Goal: Task Accomplishment & Management: Manage account settings

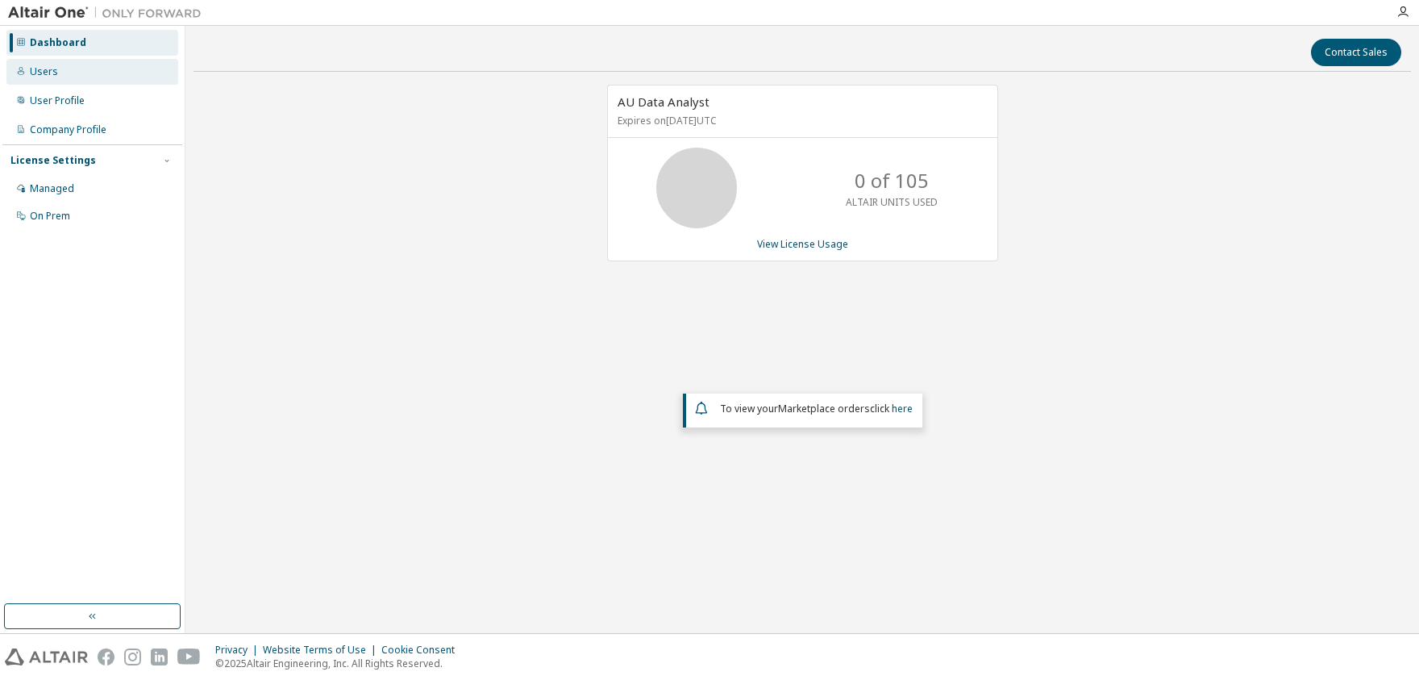
click at [39, 77] on div "Users" at bounding box center [44, 71] width 28 height 13
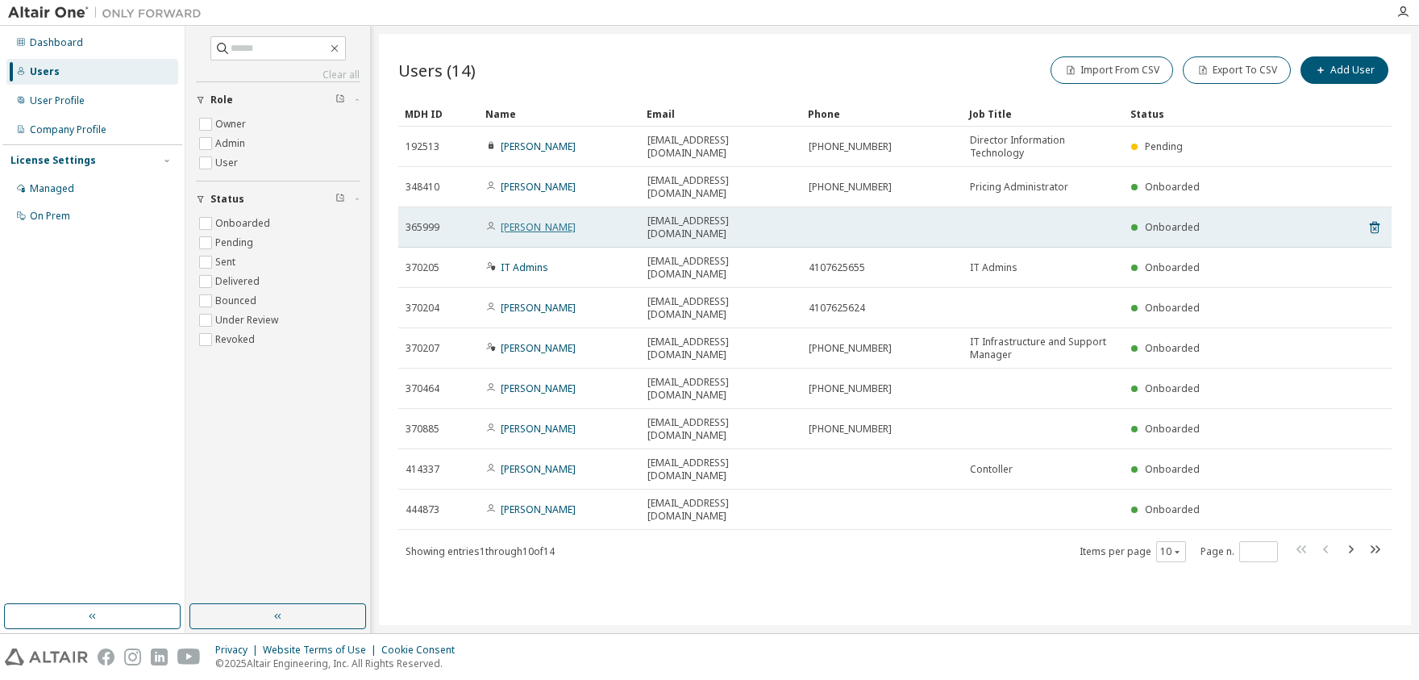
click at [522, 220] on link "[PERSON_NAME]" at bounding box center [538, 227] width 75 height 14
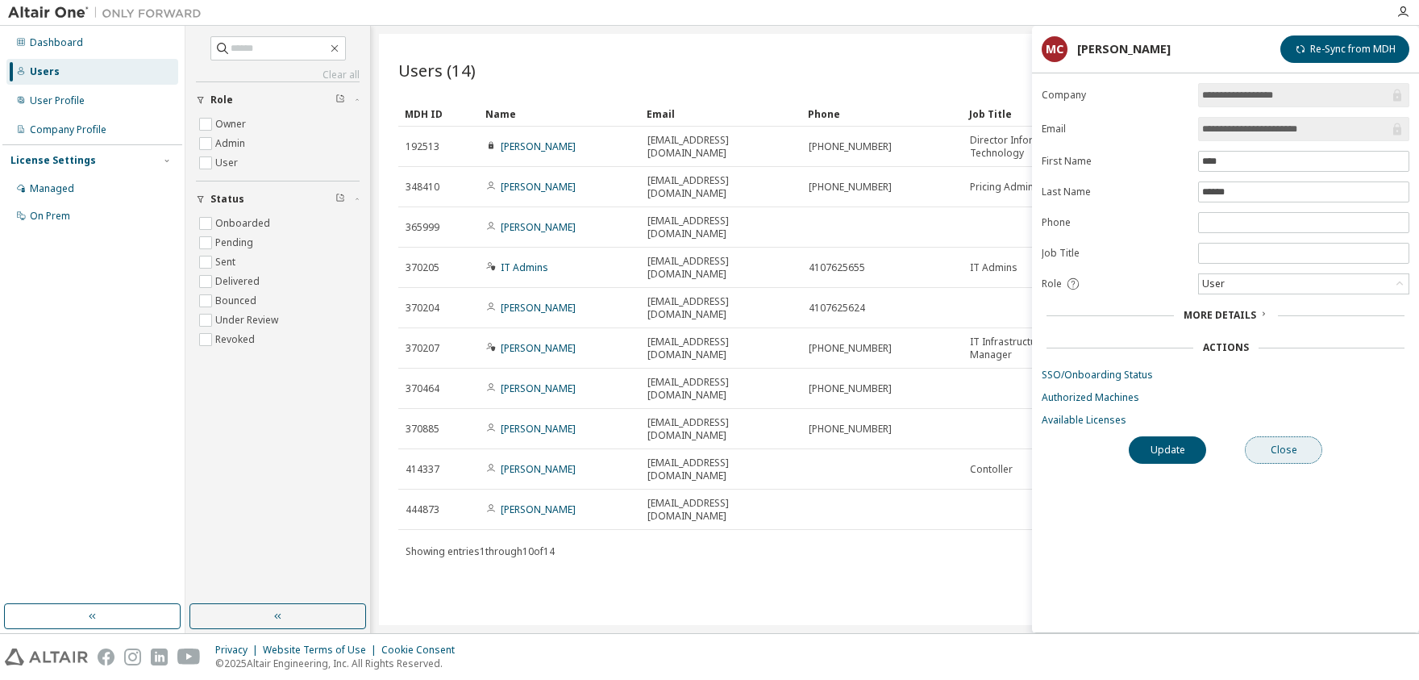
click at [1280, 452] on button "Close" at bounding box center [1283, 449] width 77 height 27
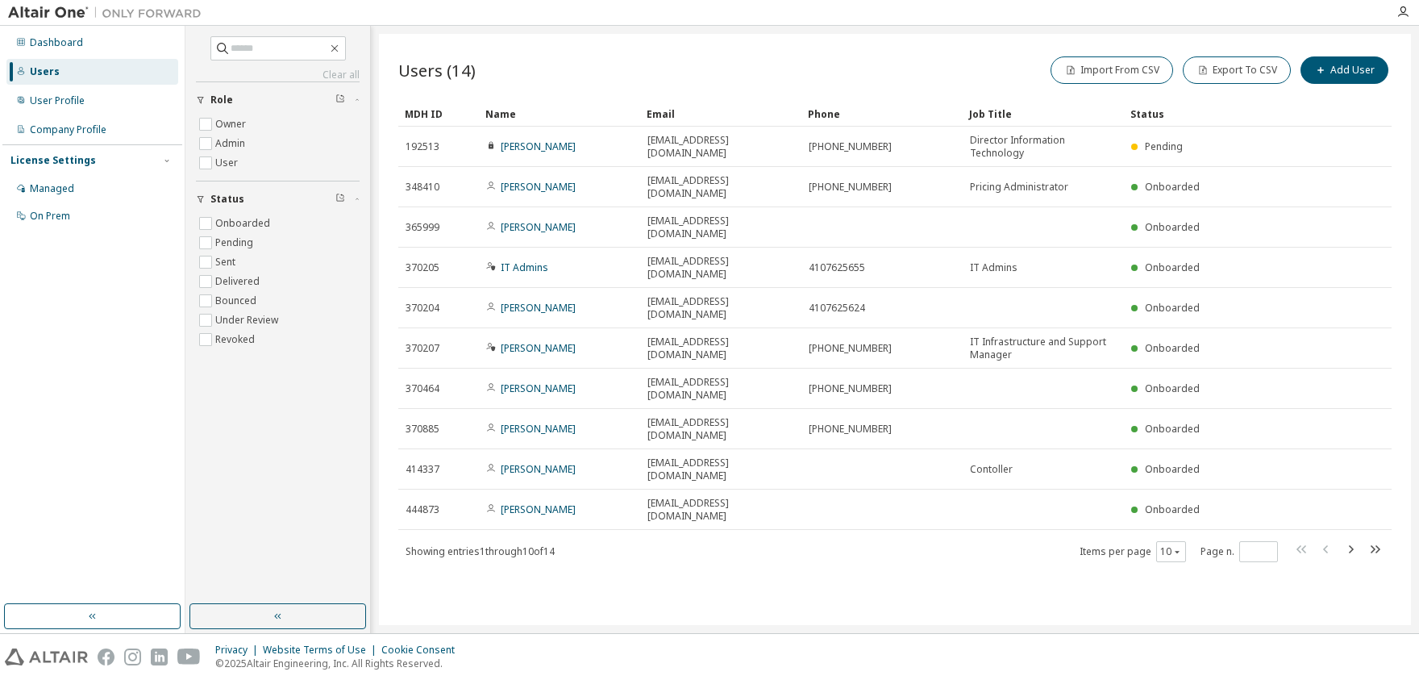
click at [1351, 545] on icon "button" at bounding box center [1351, 549] width 5 height 8
type input "*"
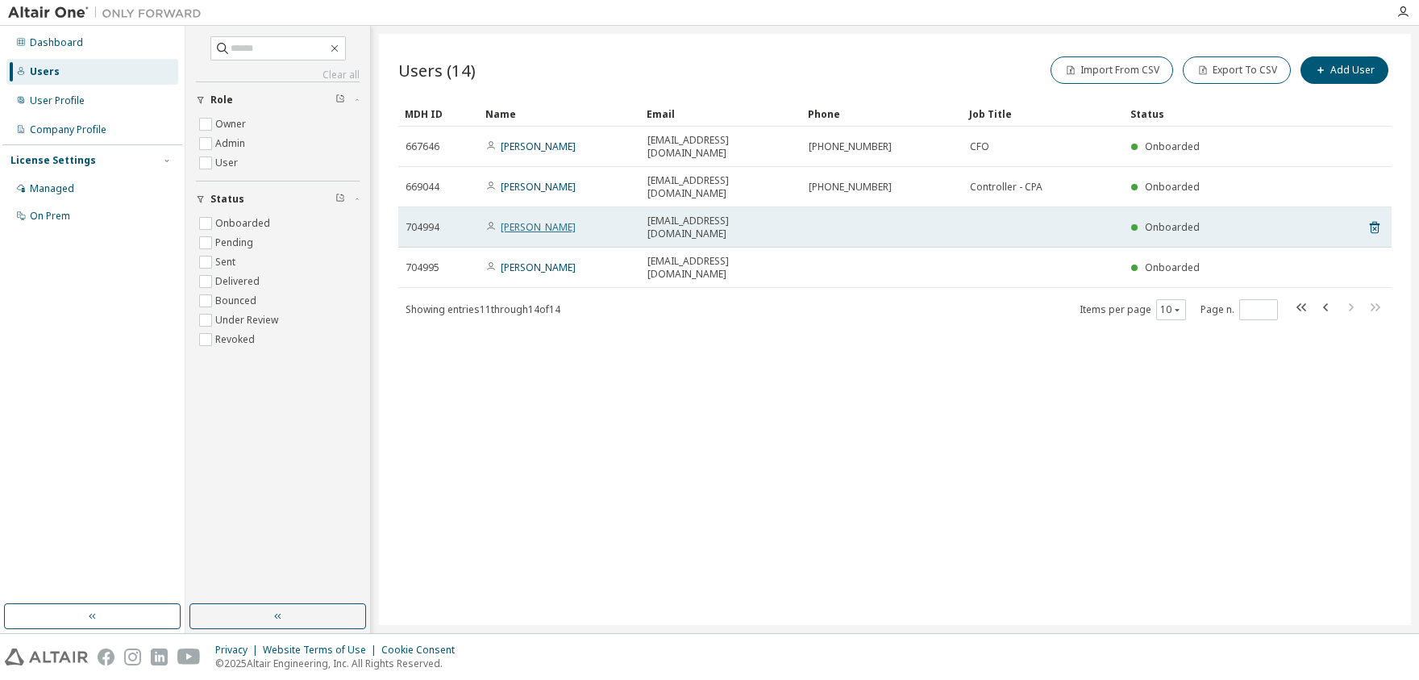
click at [522, 220] on link "[PERSON_NAME]" at bounding box center [538, 227] width 75 height 14
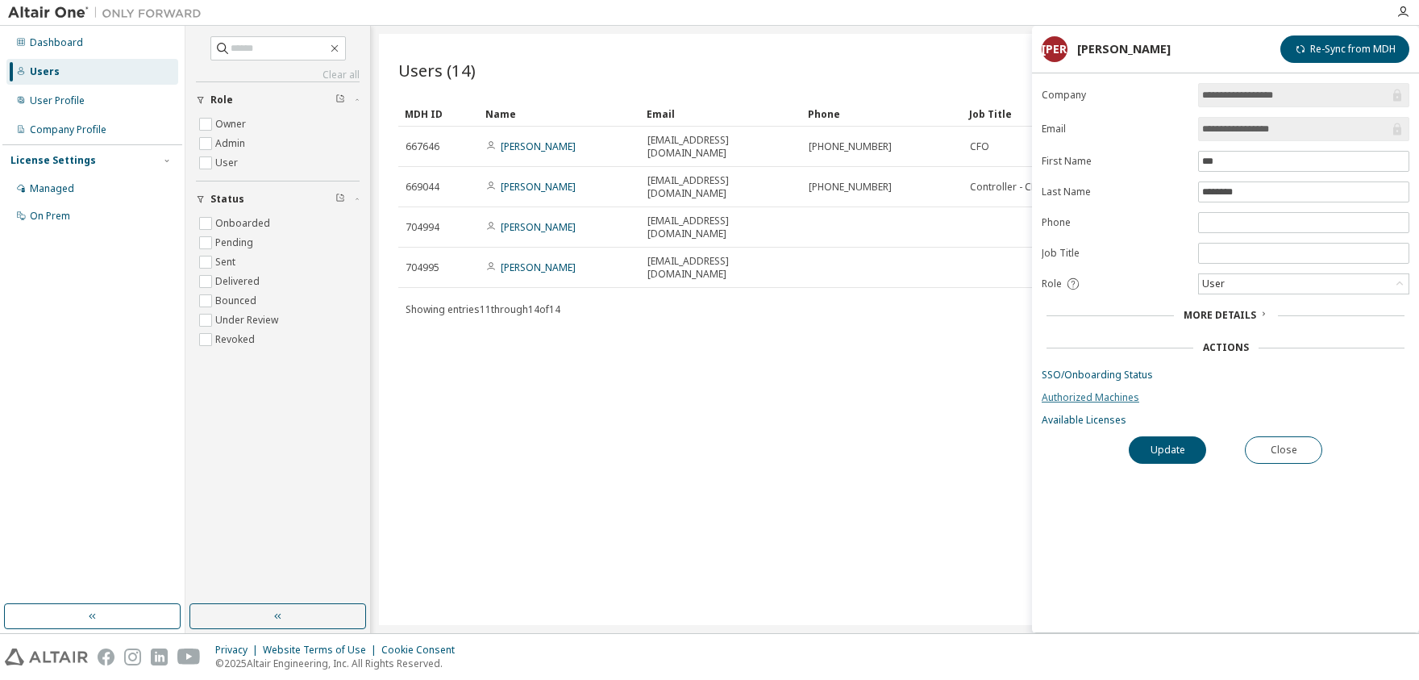
click at [1084, 399] on link "Authorized Machines" at bounding box center [1226, 397] width 368 height 13
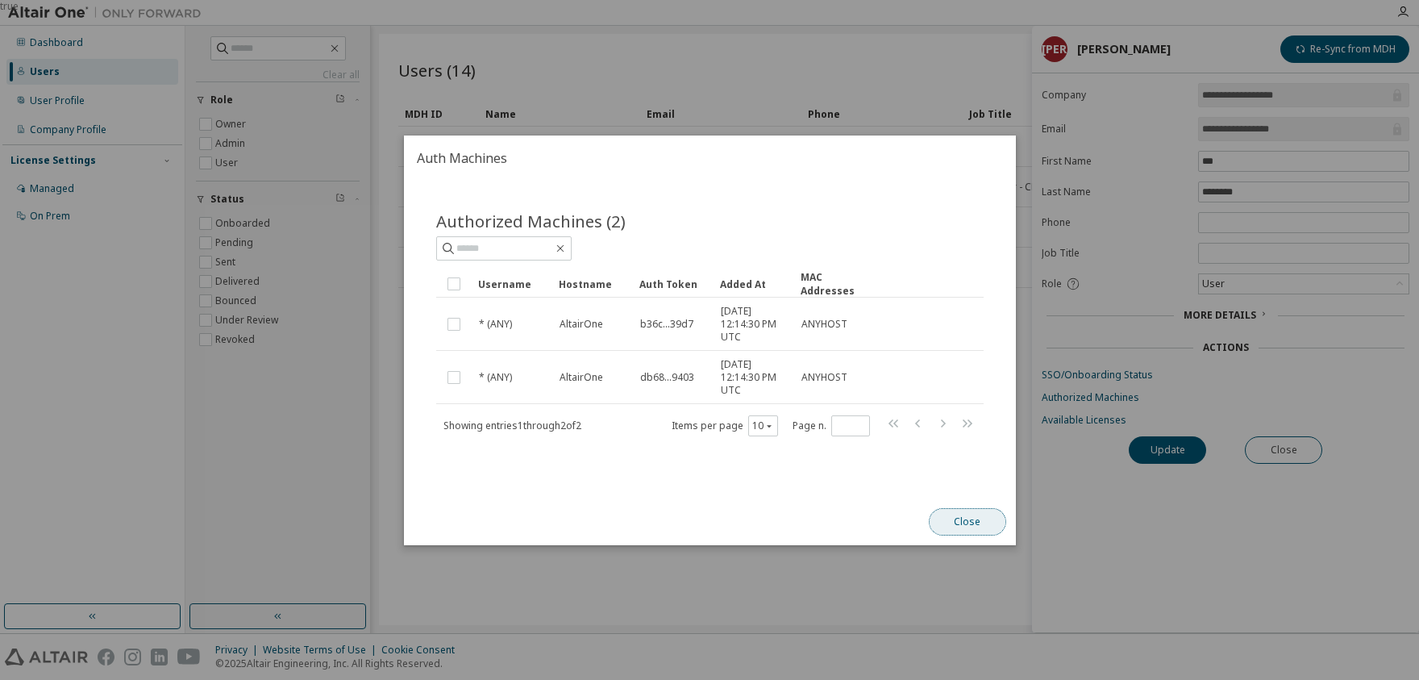
click at [961, 522] on button "Close" at bounding box center [966, 521] width 77 height 27
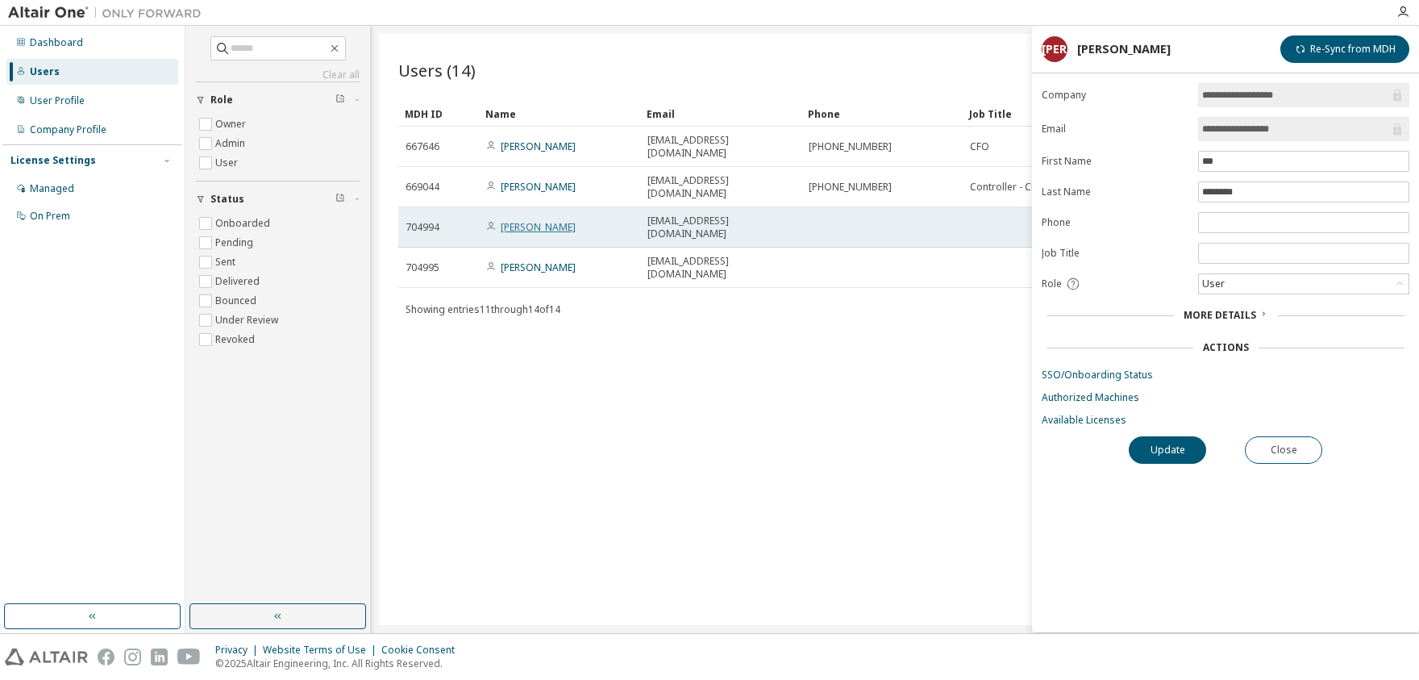
click at [531, 220] on link "[PERSON_NAME]" at bounding box center [538, 227] width 75 height 14
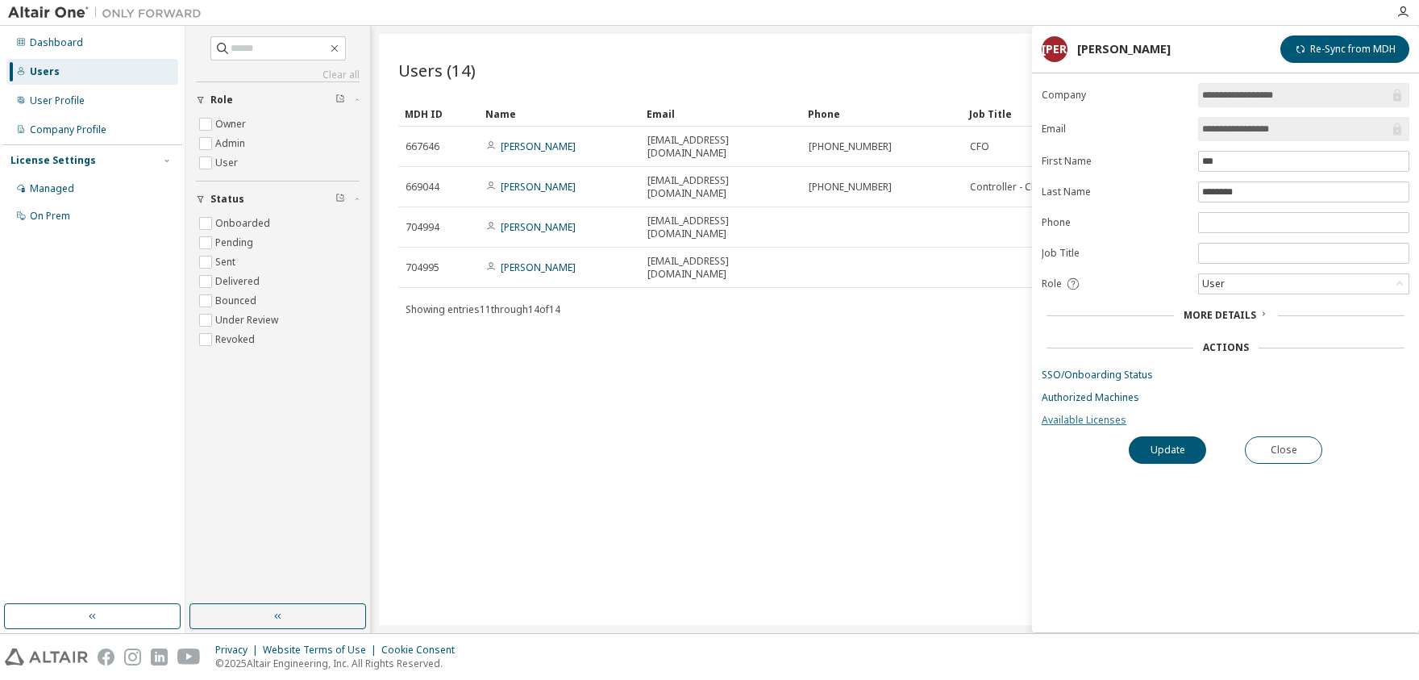
click at [1077, 420] on link "Available Licenses" at bounding box center [1226, 420] width 368 height 13
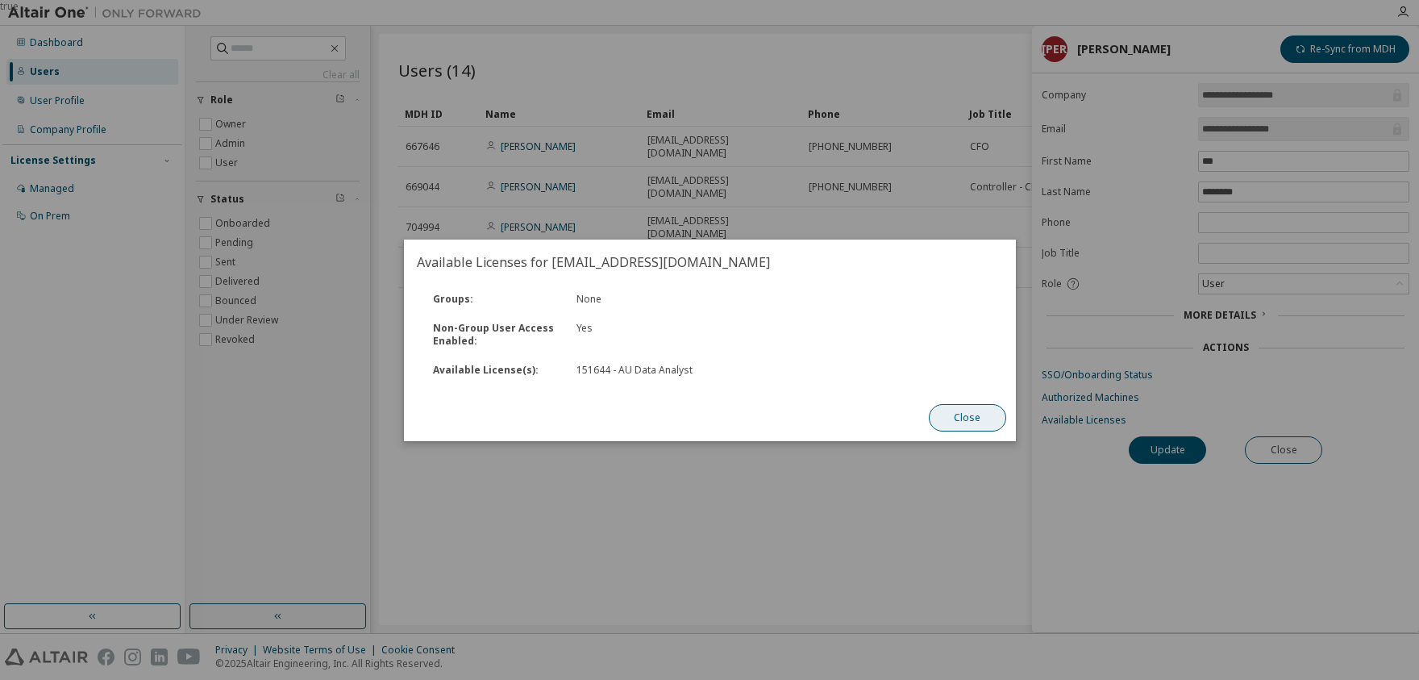
click at [983, 423] on button "Close" at bounding box center [966, 417] width 77 height 27
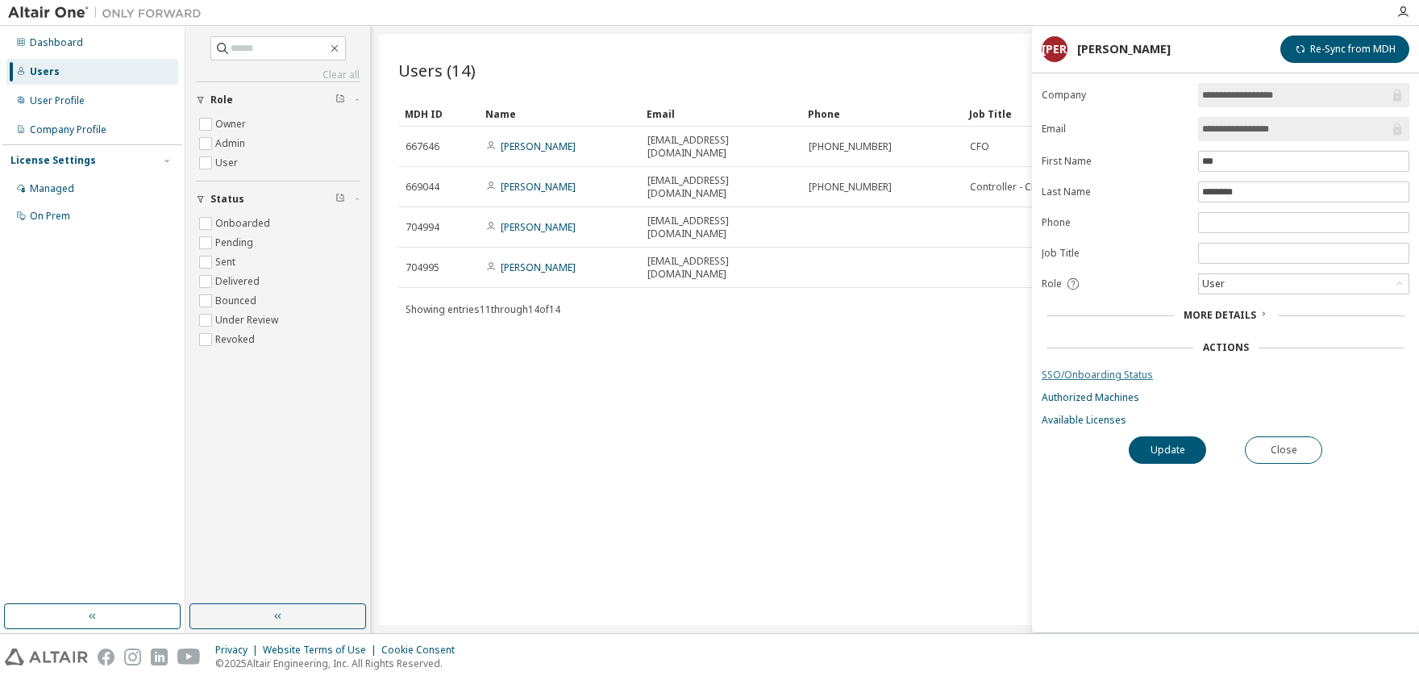
click at [1083, 375] on link "SSO/Onboarding Status" at bounding box center [1226, 374] width 368 height 13
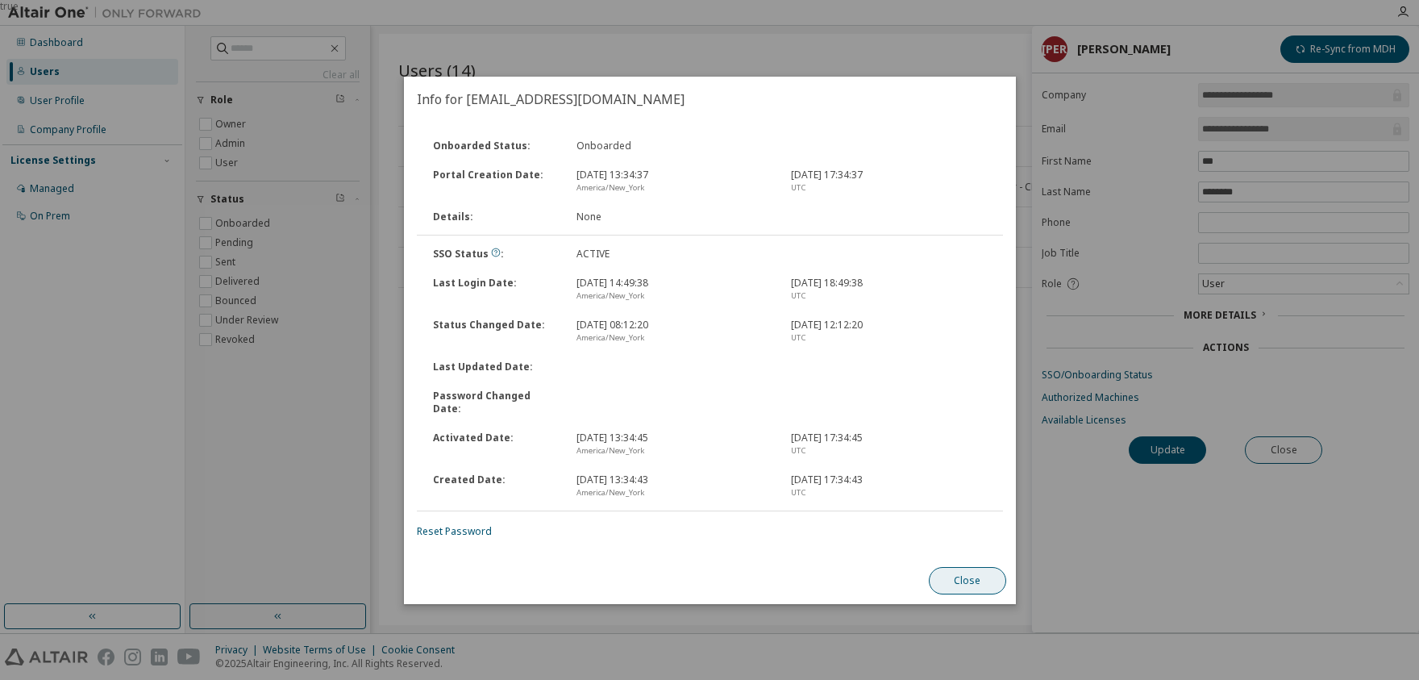
click at [963, 576] on button "Close" at bounding box center [966, 580] width 77 height 27
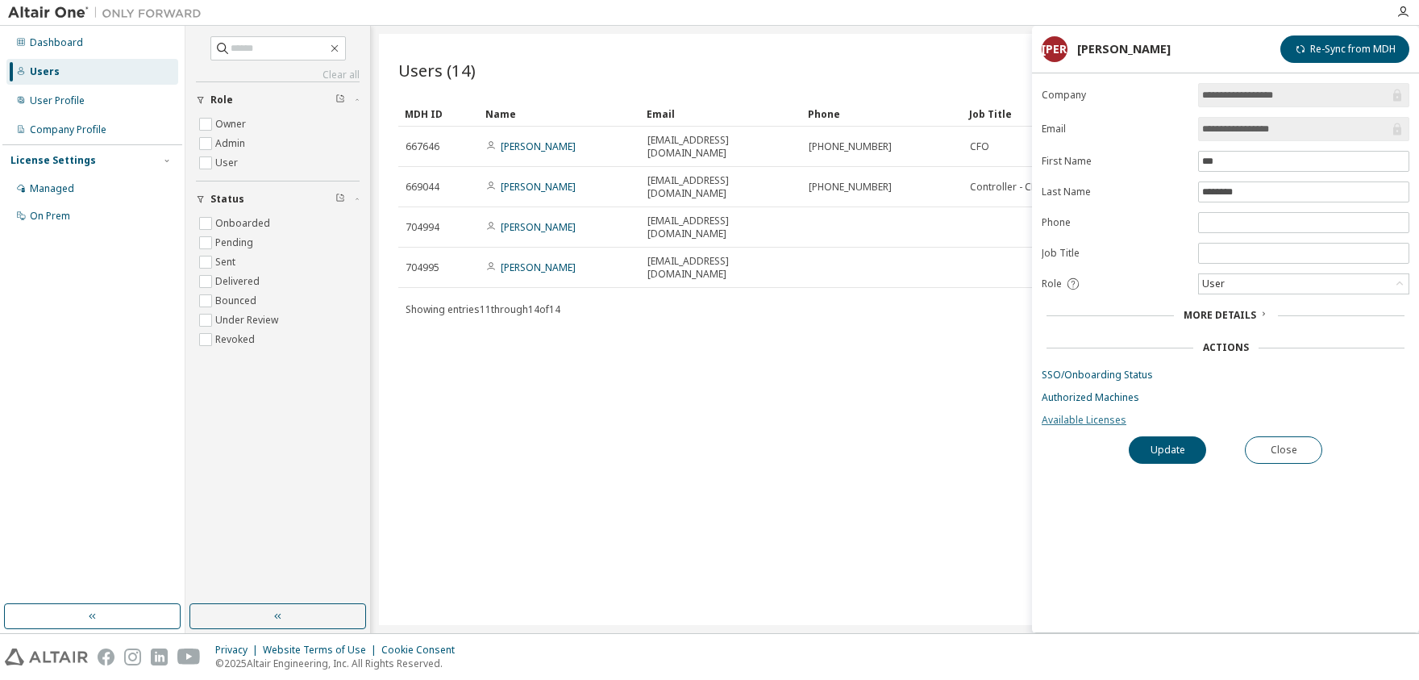
click at [1070, 418] on link "Available Licenses" at bounding box center [1226, 420] width 368 height 13
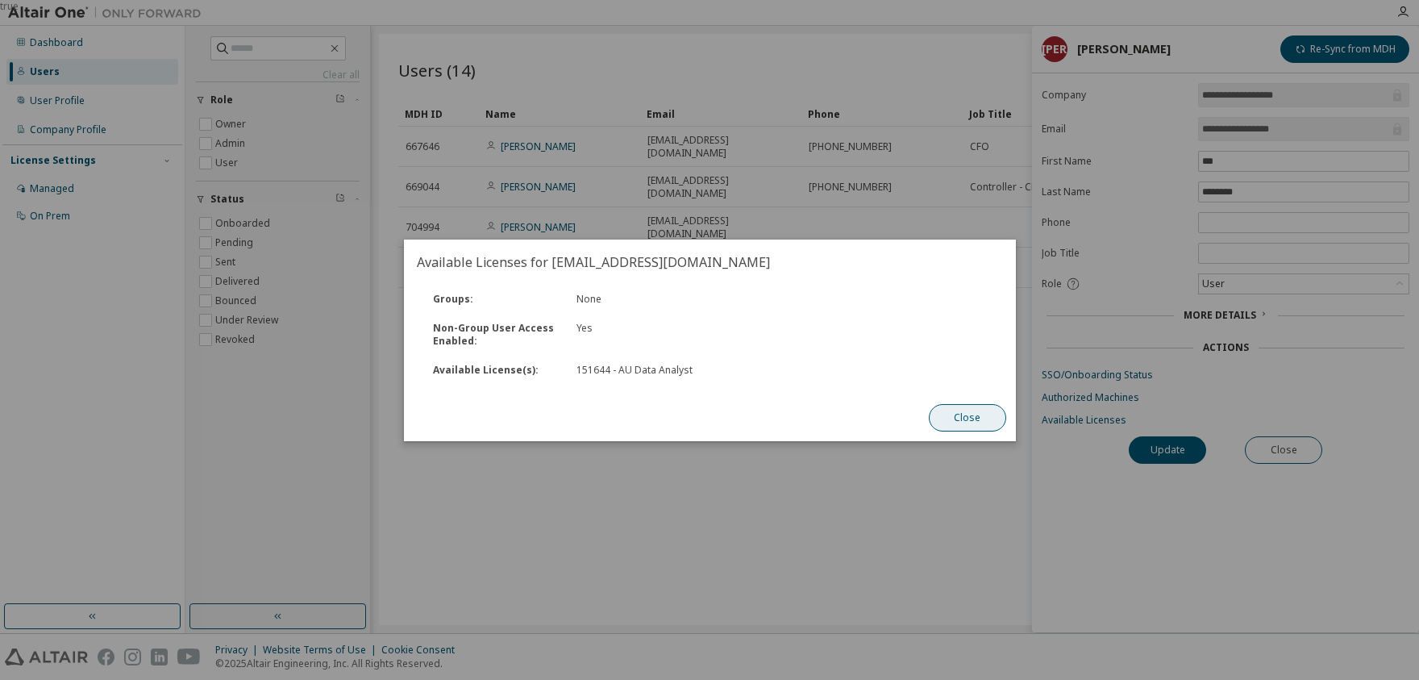
drag, startPoint x: 988, startPoint y: 415, endPoint x: 1063, endPoint y: 412, distance: 75.1
click at [991, 415] on button "Close" at bounding box center [966, 417] width 77 height 27
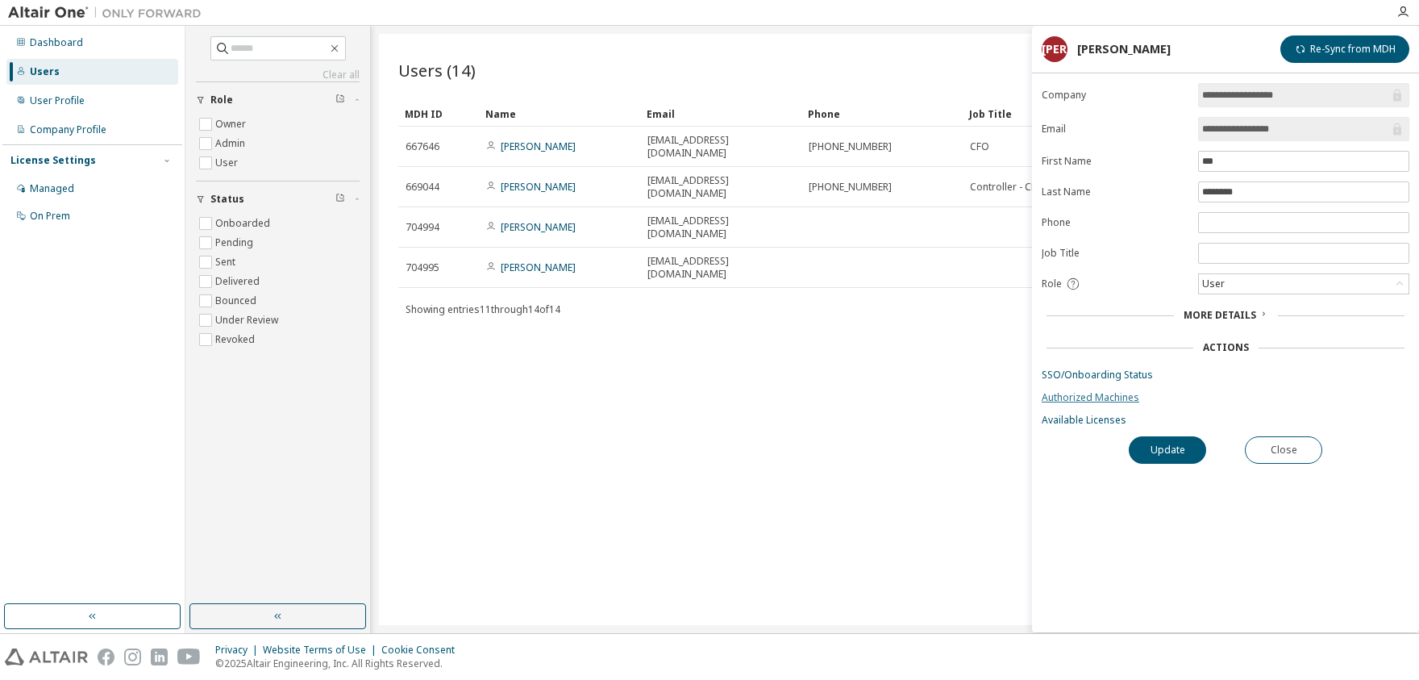
click at [1077, 399] on link "Authorized Machines" at bounding box center [1226, 397] width 368 height 13
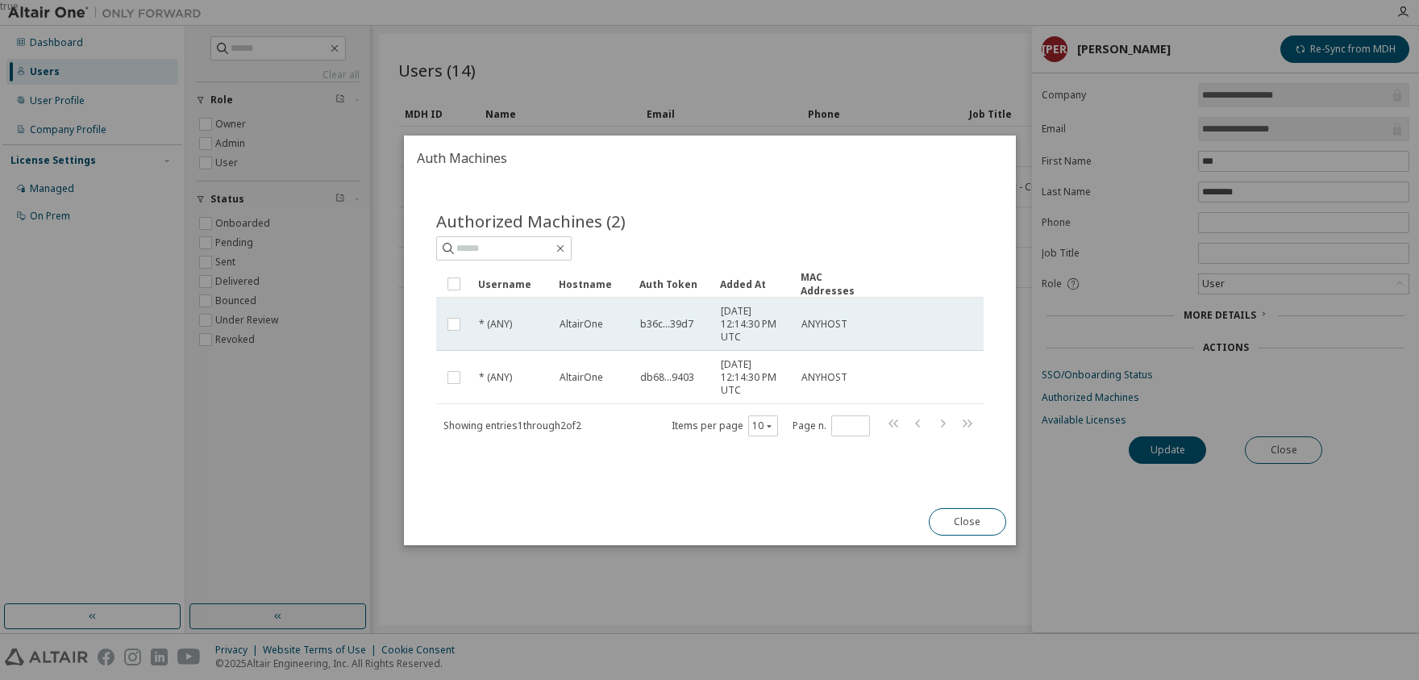
click at [659, 324] on span "b36c...39d7" at bounding box center [666, 324] width 53 height 13
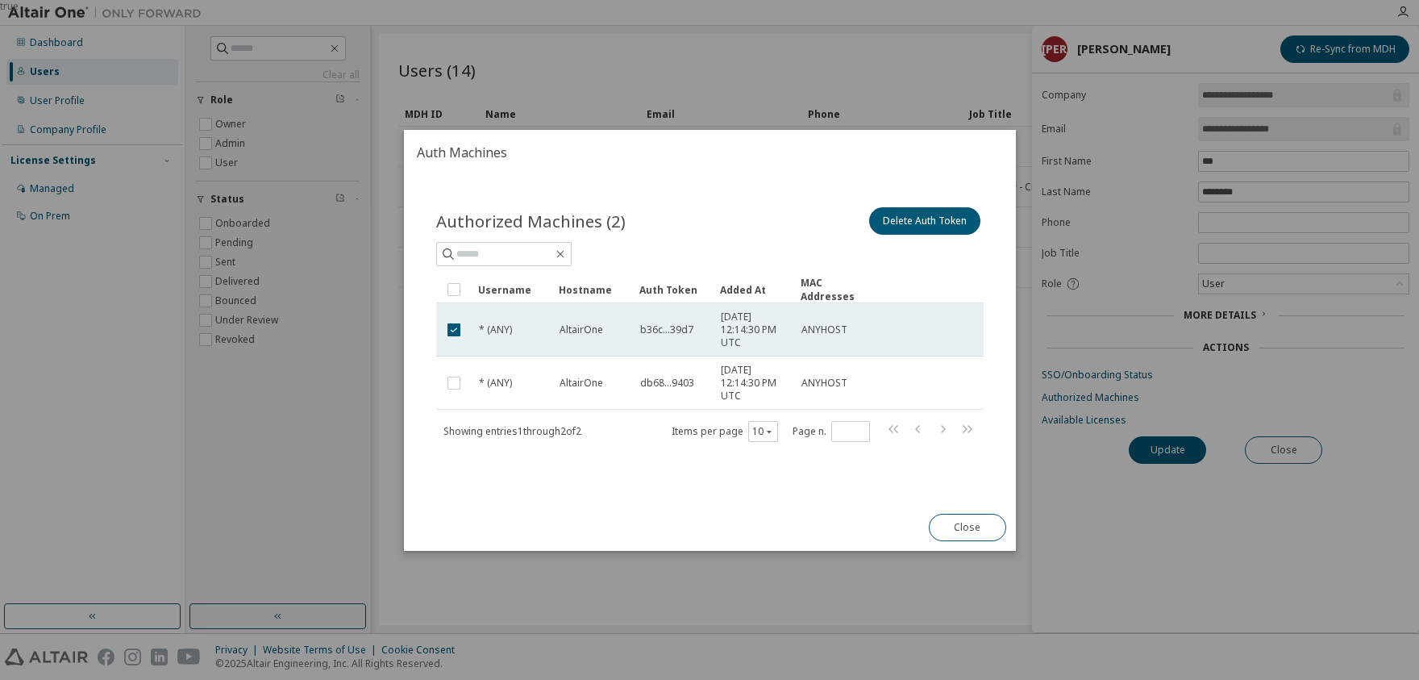
click at [674, 336] on td "b36c...39d7" at bounding box center [673, 329] width 81 height 53
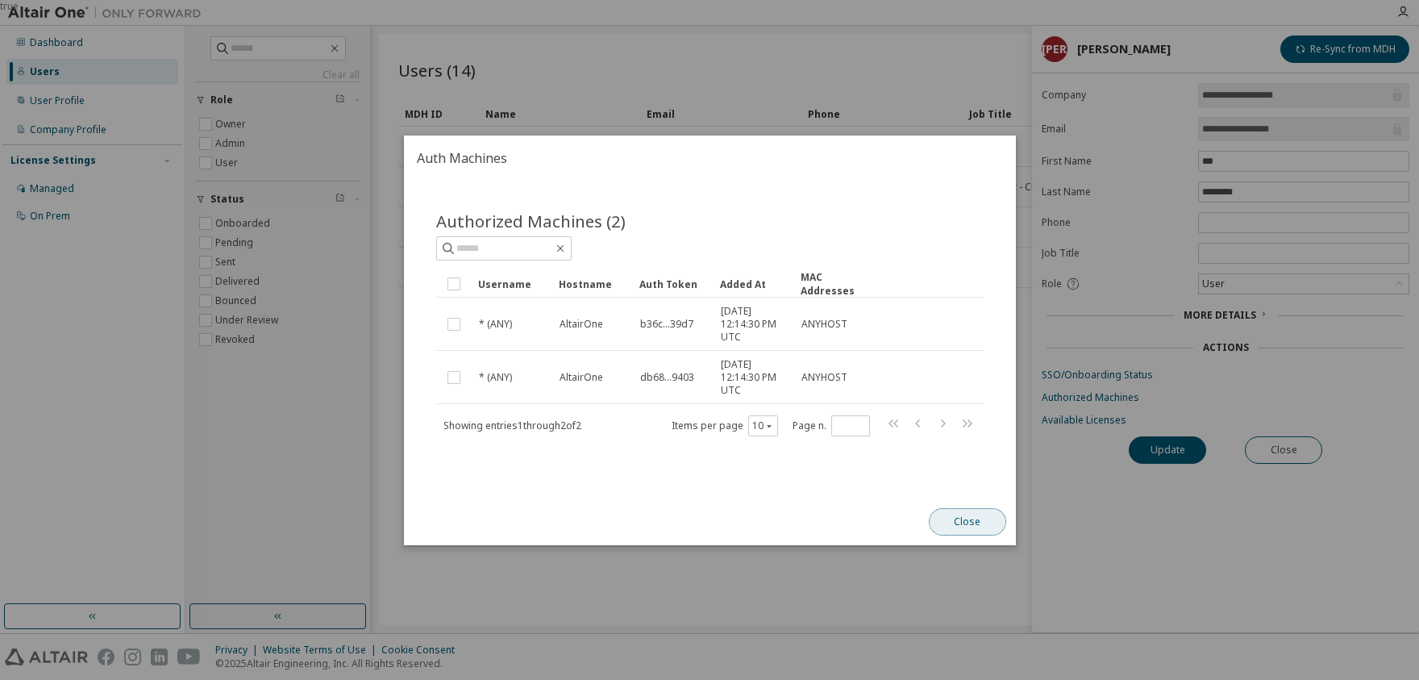
click at [980, 523] on button "Close" at bounding box center [966, 521] width 77 height 27
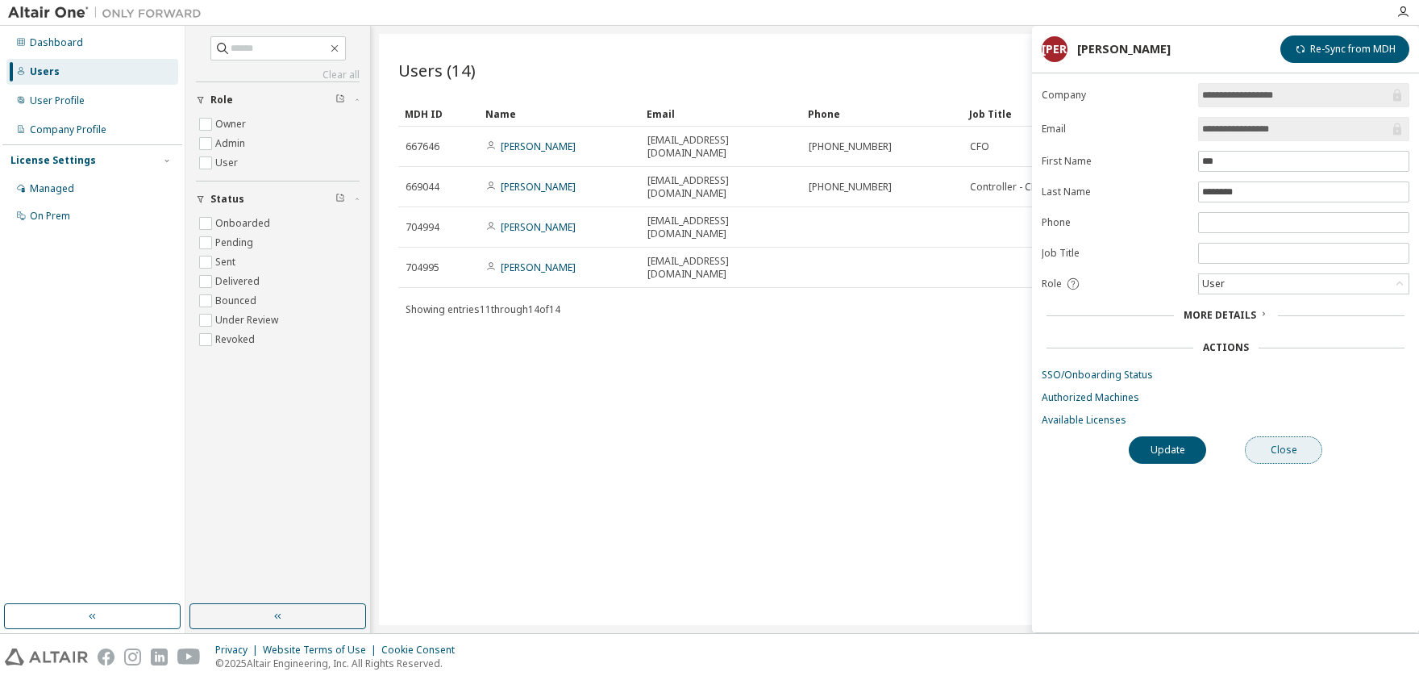
click at [1294, 448] on button "Close" at bounding box center [1283, 449] width 77 height 27
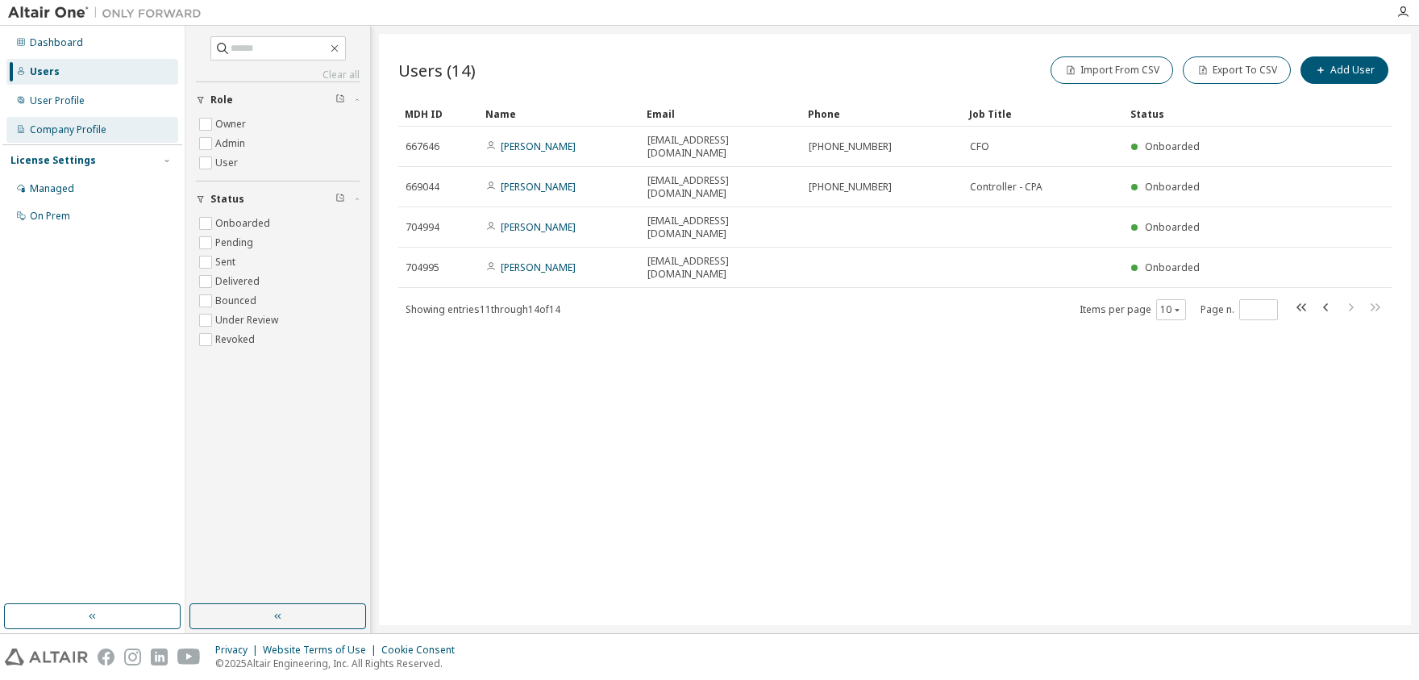
click at [54, 131] on div "Company Profile" at bounding box center [68, 129] width 77 height 13
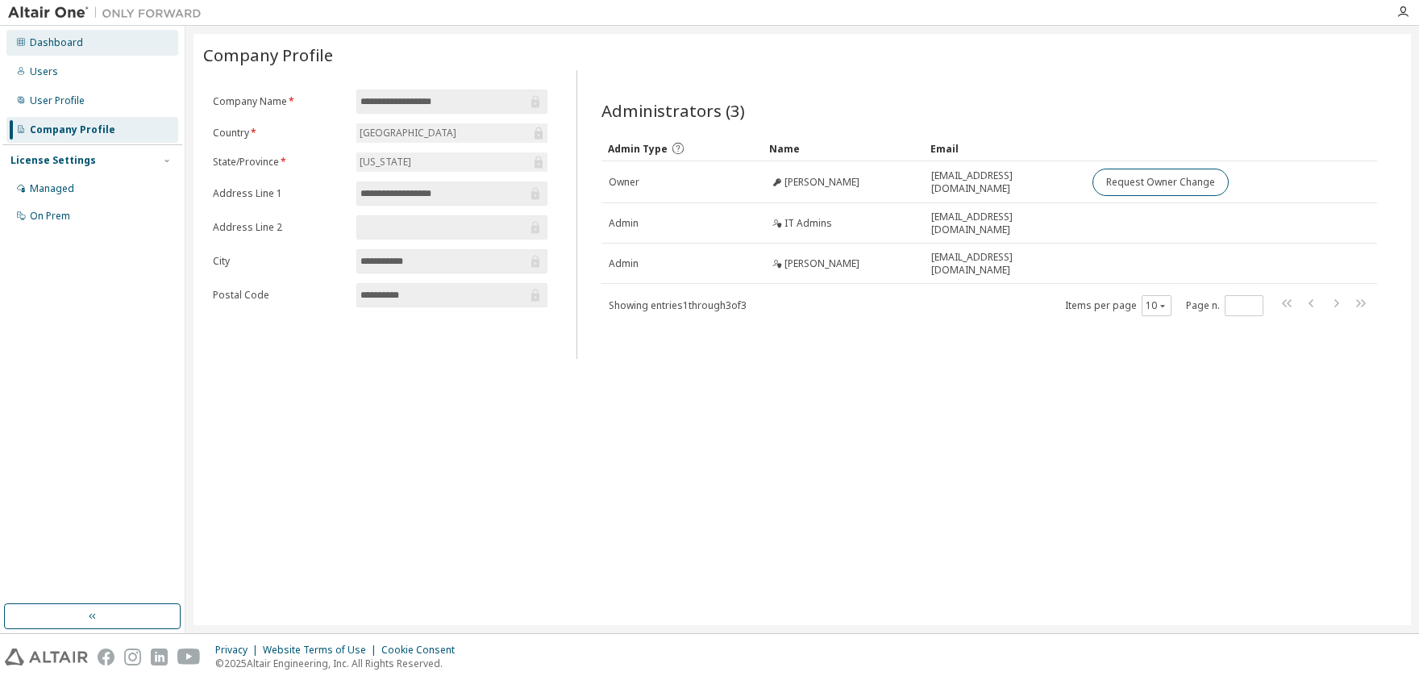
click at [40, 45] on div "Dashboard" at bounding box center [56, 42] width 53 height 13
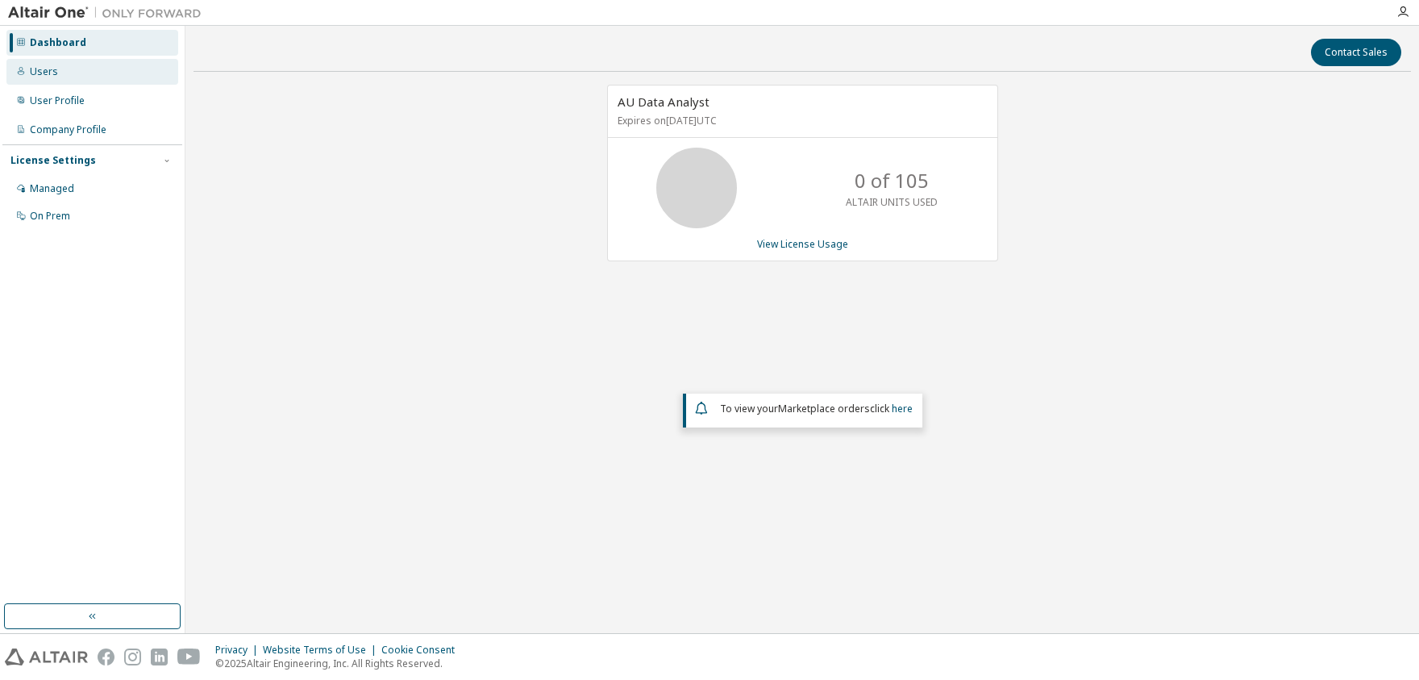
click at [41, 70] on div "Users" at bounding box center [44, 71] width 28 height 13
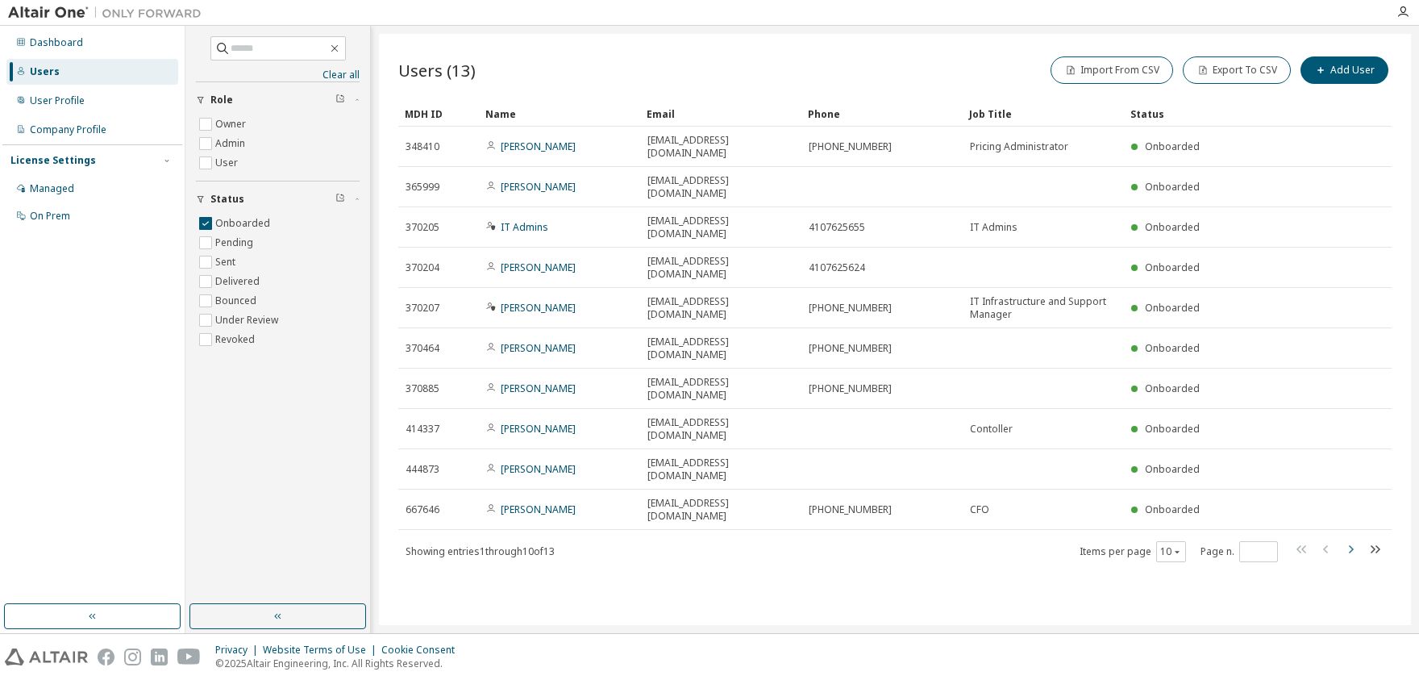
click at [1354, 539] on icon "button" at bounding box center [1350, 548] width 19 height 19
type input "*"
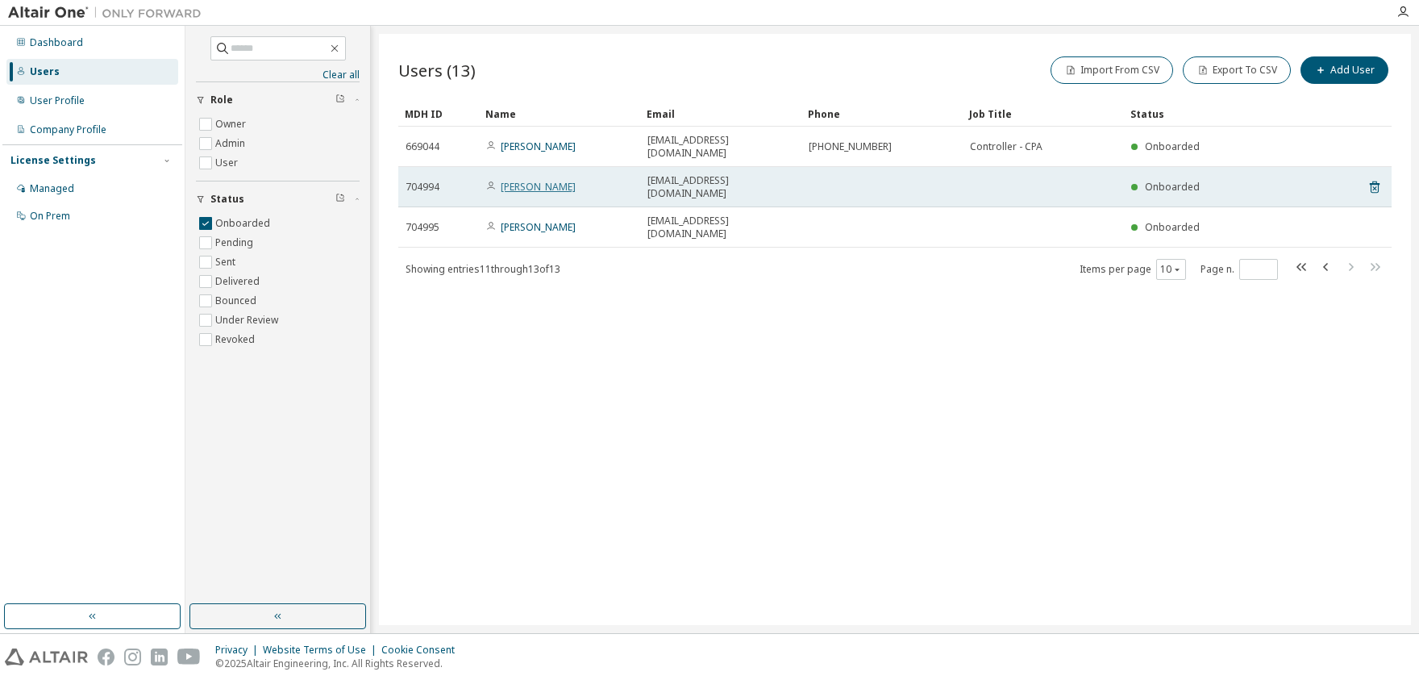
click at [526, 180] on link "[PERSON_NAME]" at bounding box center [538, 187] width 75 height 14
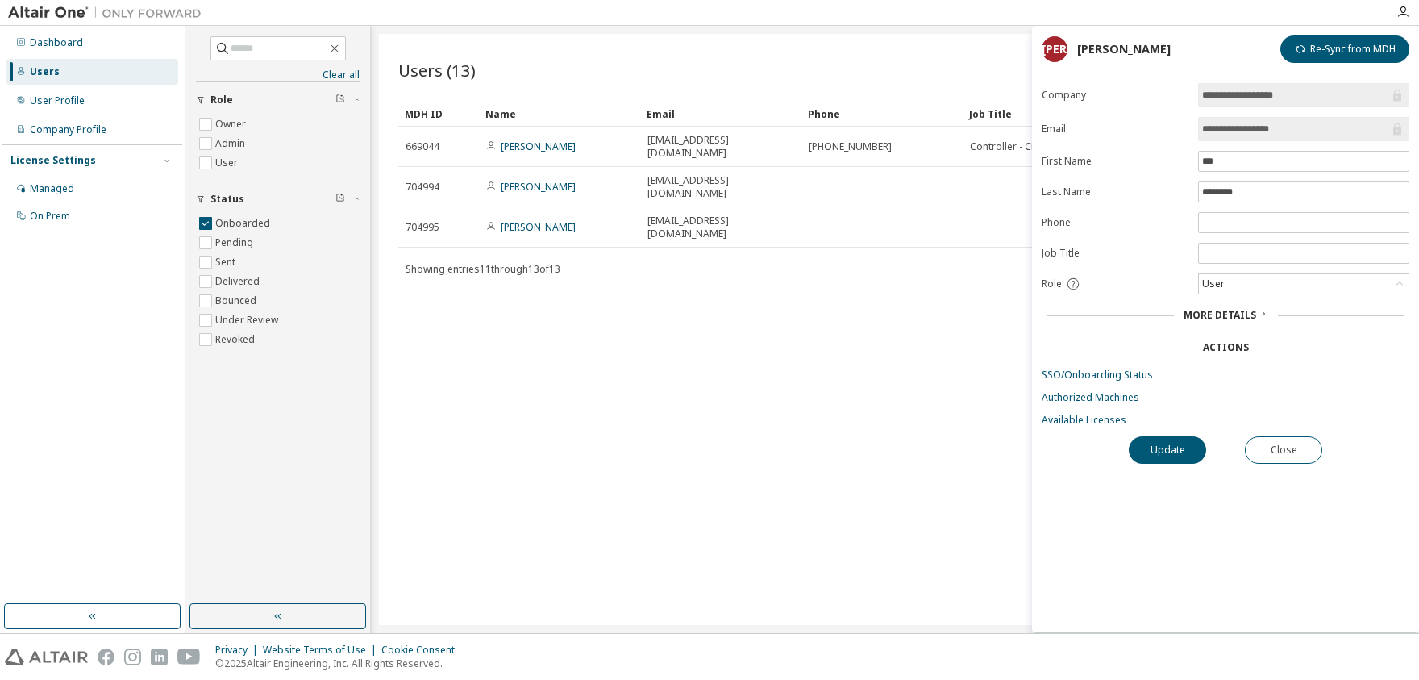
click at [1242, 318] on span "More Details" at bounding box center [1220, 315] width 73 height 14
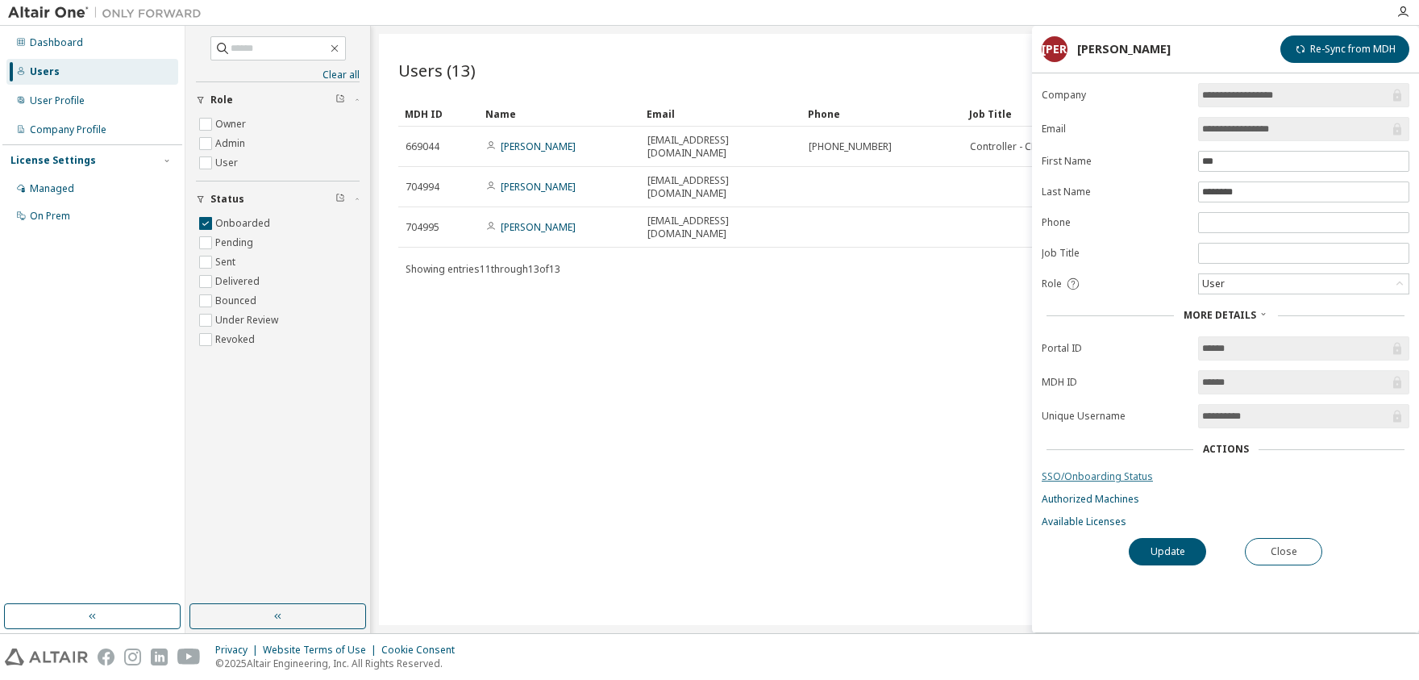
click at [1085, 477] on link "SSO/Onboarding Status" at bounding box center [1226, 476] width 368 height 13
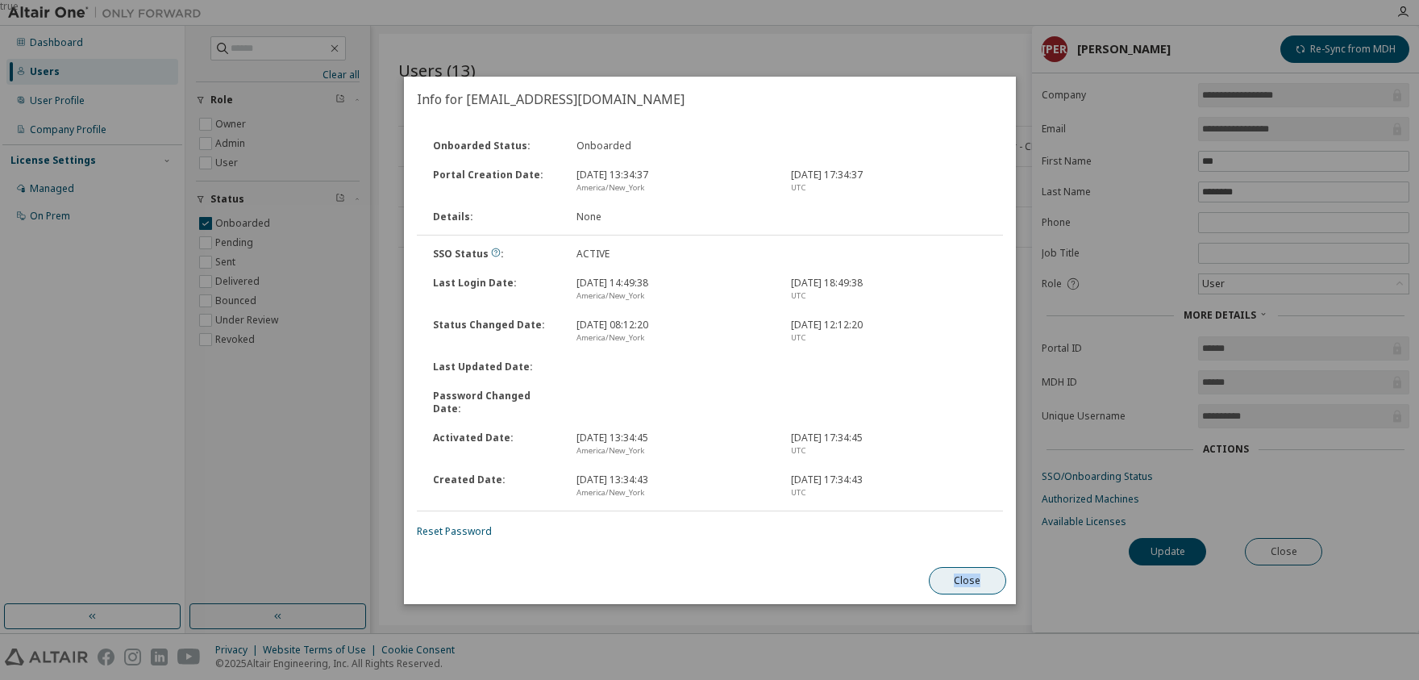
drag, startPoint x: 994, startPoint y: 546, endPoint x: 981, endPoint y: 564, distance: 22.6
click at [983, 564] on div "Info for [EMAIL_ADDRESS][DOMAIN_NAME] Onboarded Status : Onboarded Portal Creat…" at bounding box center [710, 340] width 612 height 527
drag, startPoint x: 981, startPoint y: 564, endPoint x: 976, endPoint y: 574, distance: 11.2
click at [976, 574] on button "Close" at bounding box center [966, 580] width 77 height 27
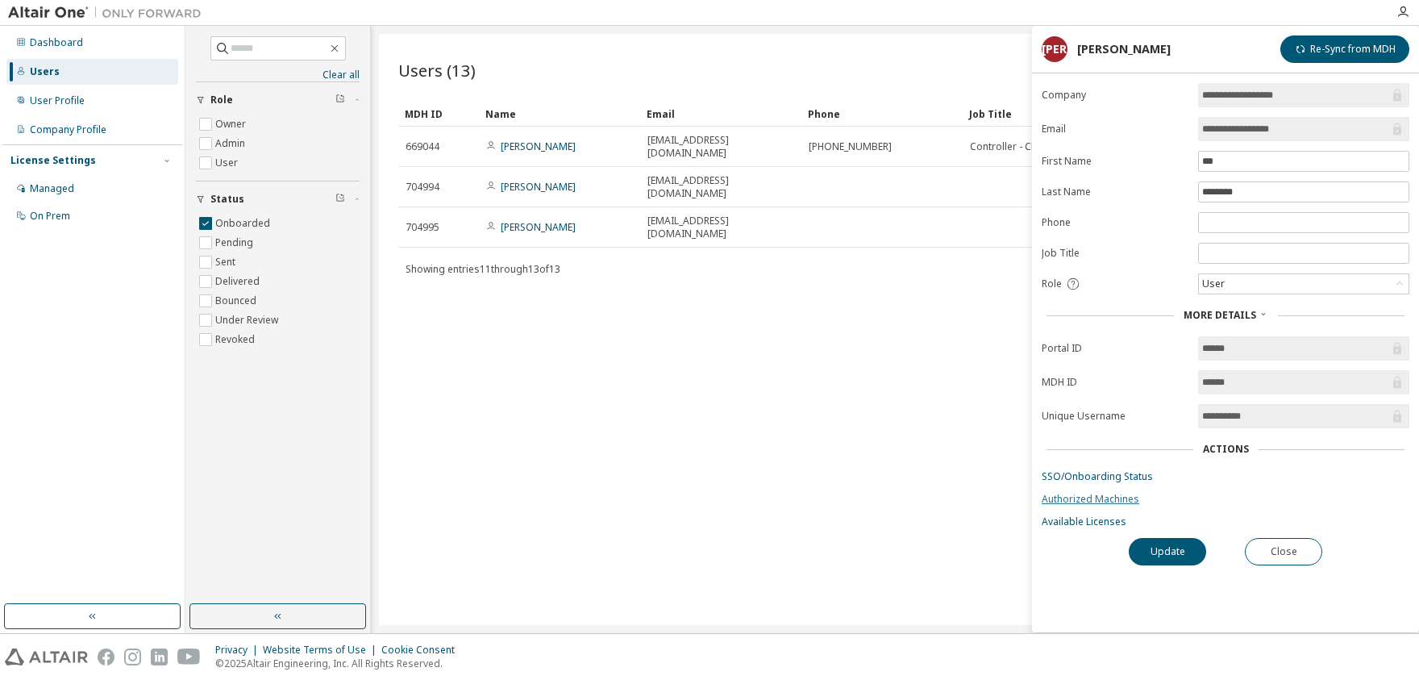
click at [1078, 498] on link "Authorized Machines" at bounding box center [1226, 499] width 368 height 13
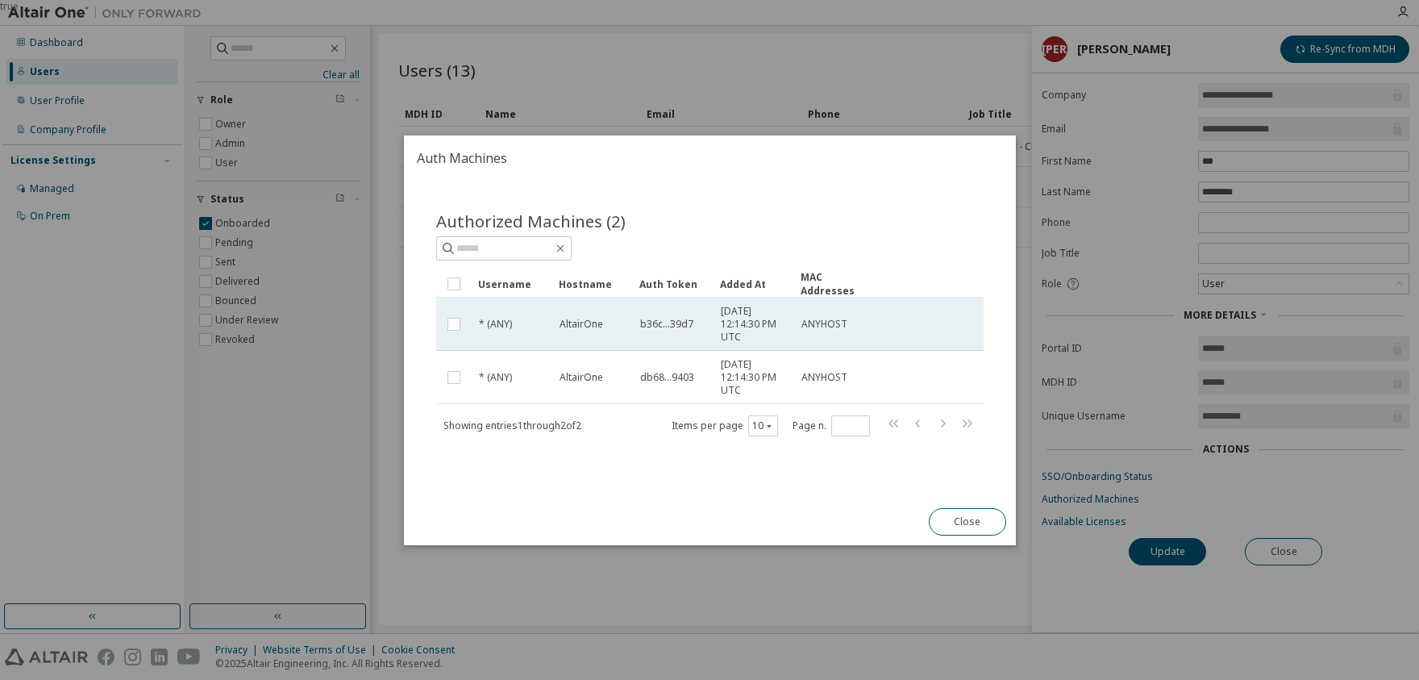
click at [500, 324] on span "* (ANY)" at bounding box center [495, 324] width 33 height 13
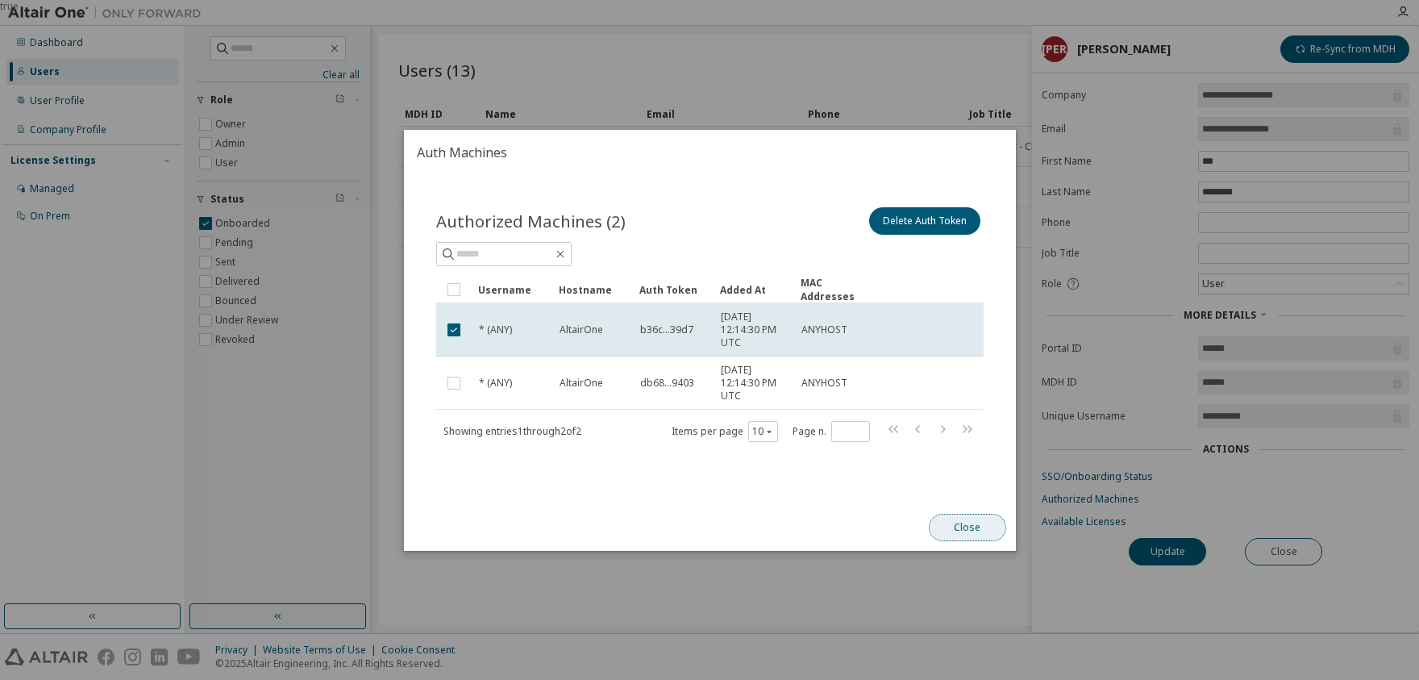
click at [981, 518] on button "Close" at bounding box center [966, 527] width 77 height 27
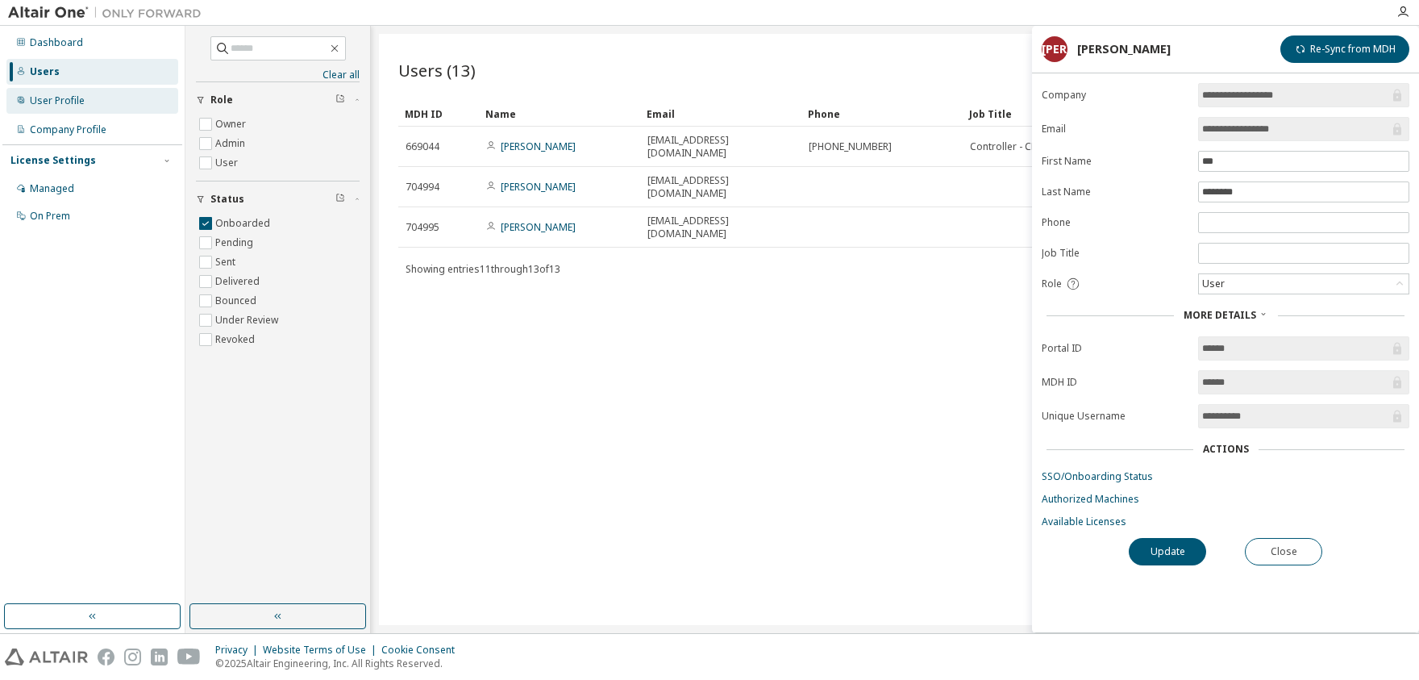
click at [26, 106] on div "User Profile" at bounding box center [92, 101] width 172 height 26
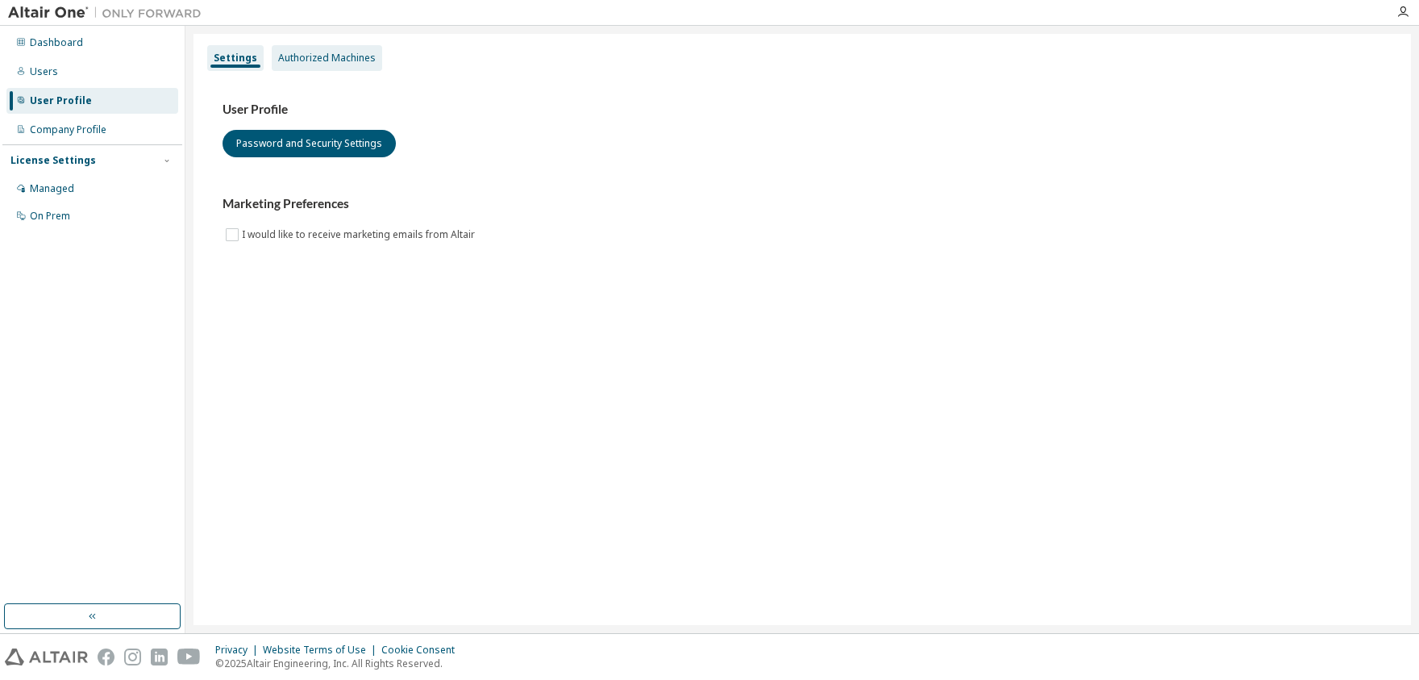
click at [323, 59] on div "Authorized Machines" at bounding box center [327, 58] width 98 height 13
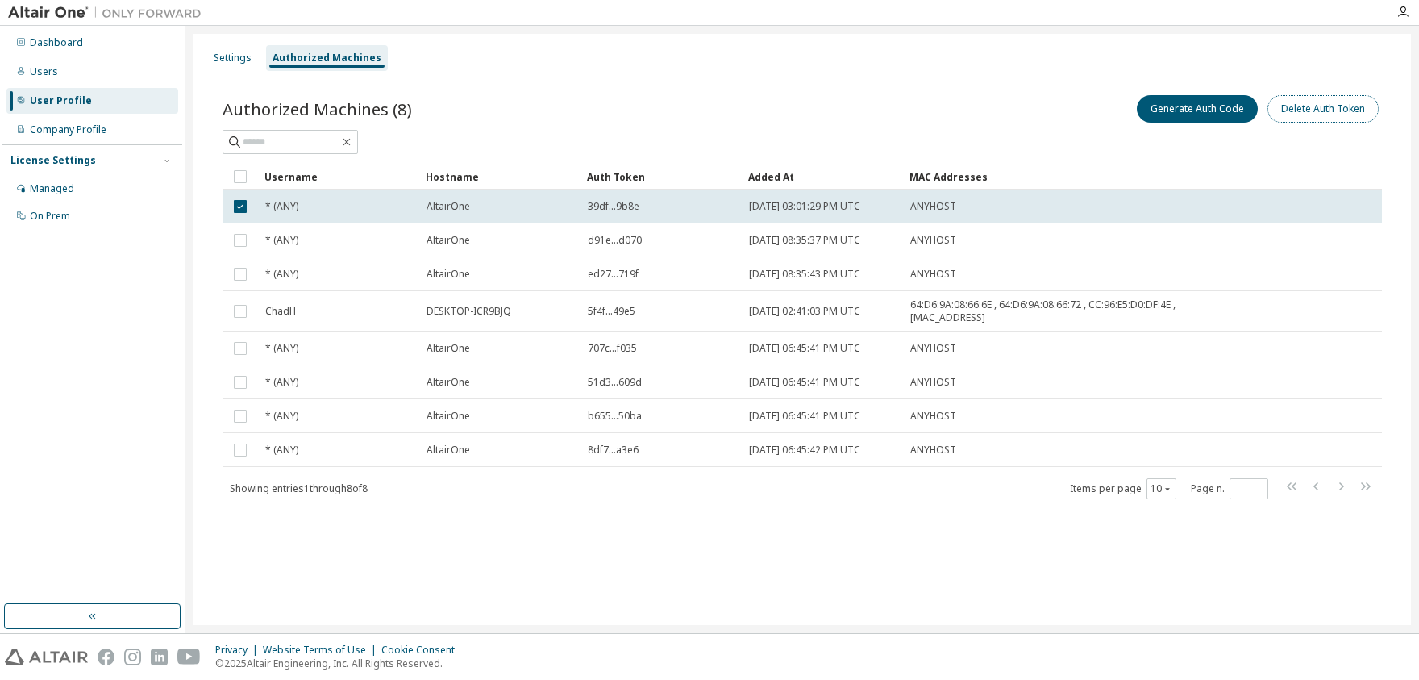
click at [1326, 110] on button "Delete Auth Token" at bounding box center [1322, 108] width 111 height 27
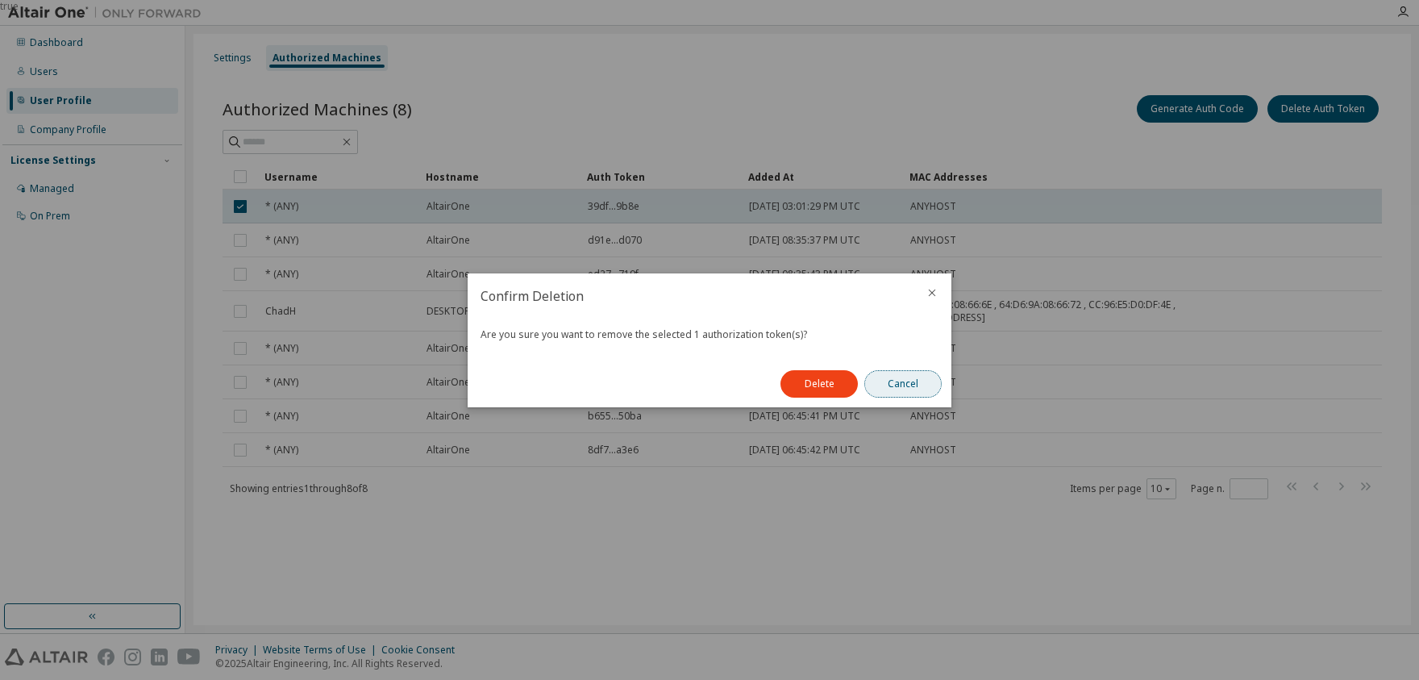
click at [905, 388] on button "Cancel" at bounding box center [902, 383] width 77 height 27
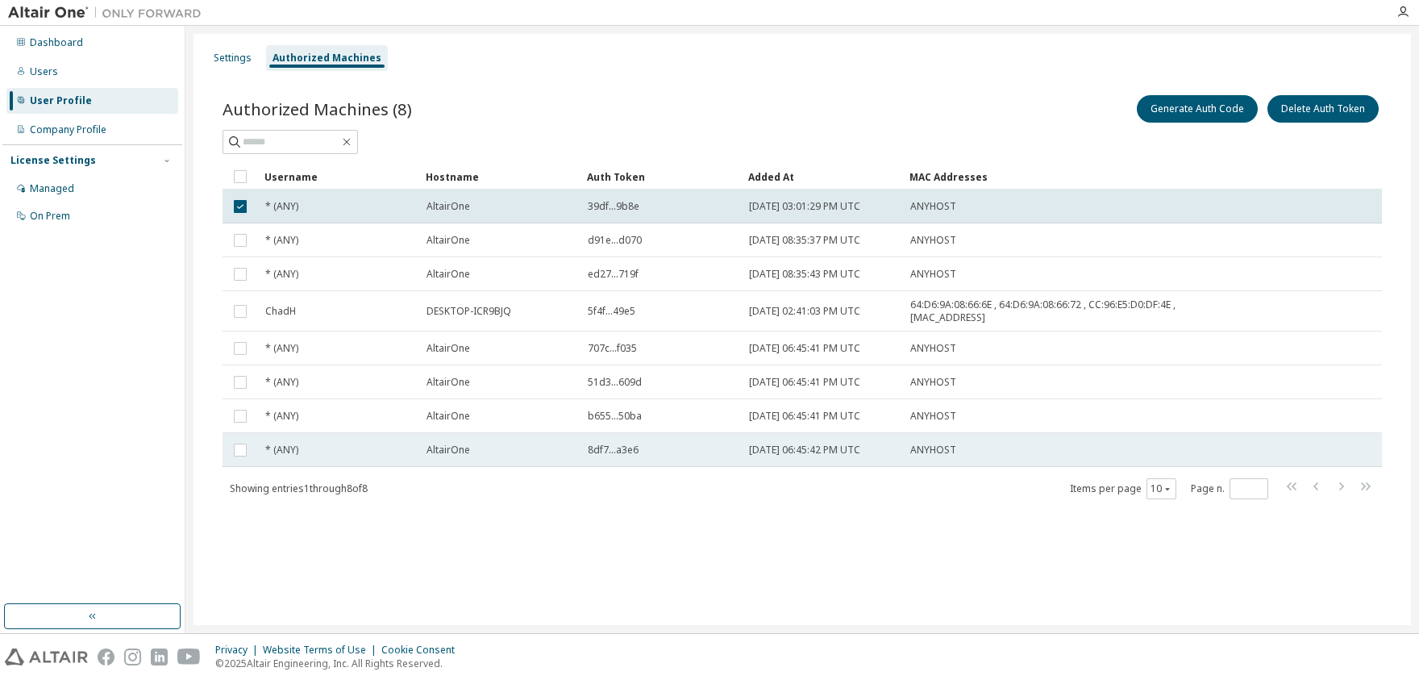
click at [604, 454] on span "8df7...a3e6" at bounding box center [613, 449] width 51 height 13
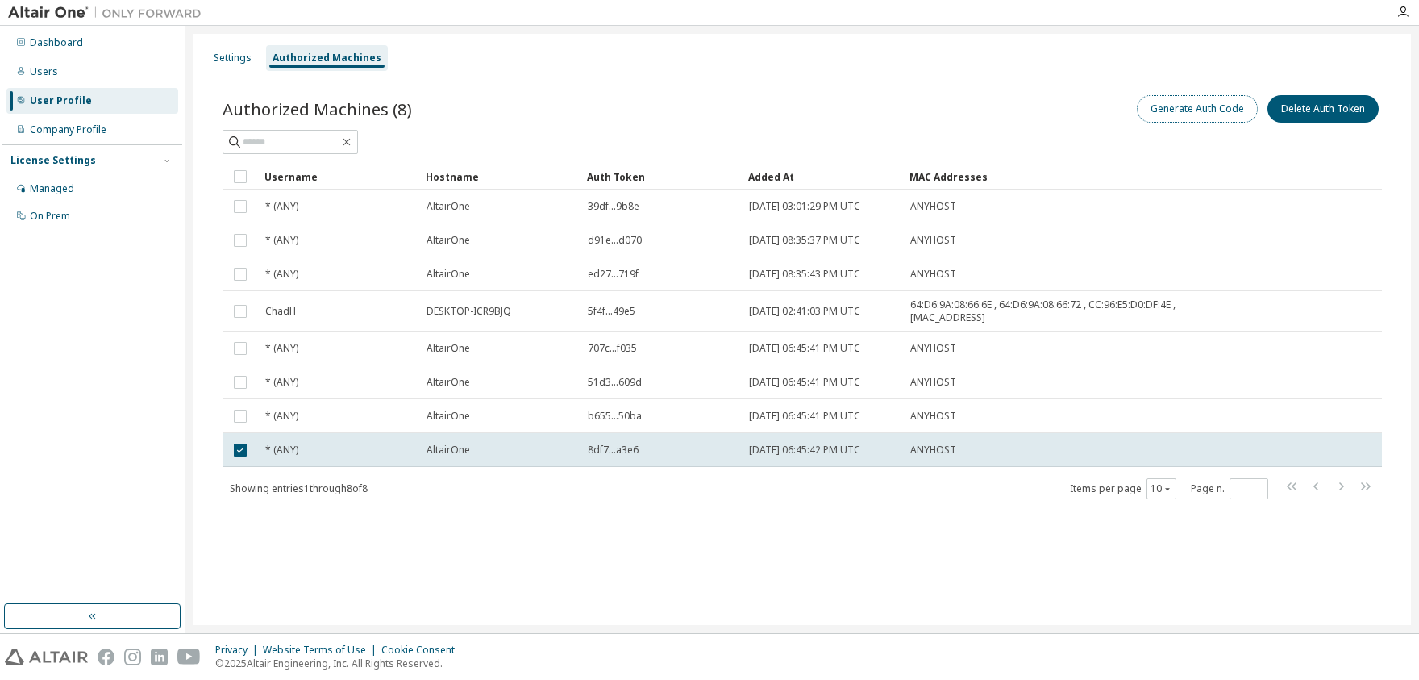
click at [1217, 112] on button "Generate Auth Code" at bounding box center [1197, 108] width 121 height 27
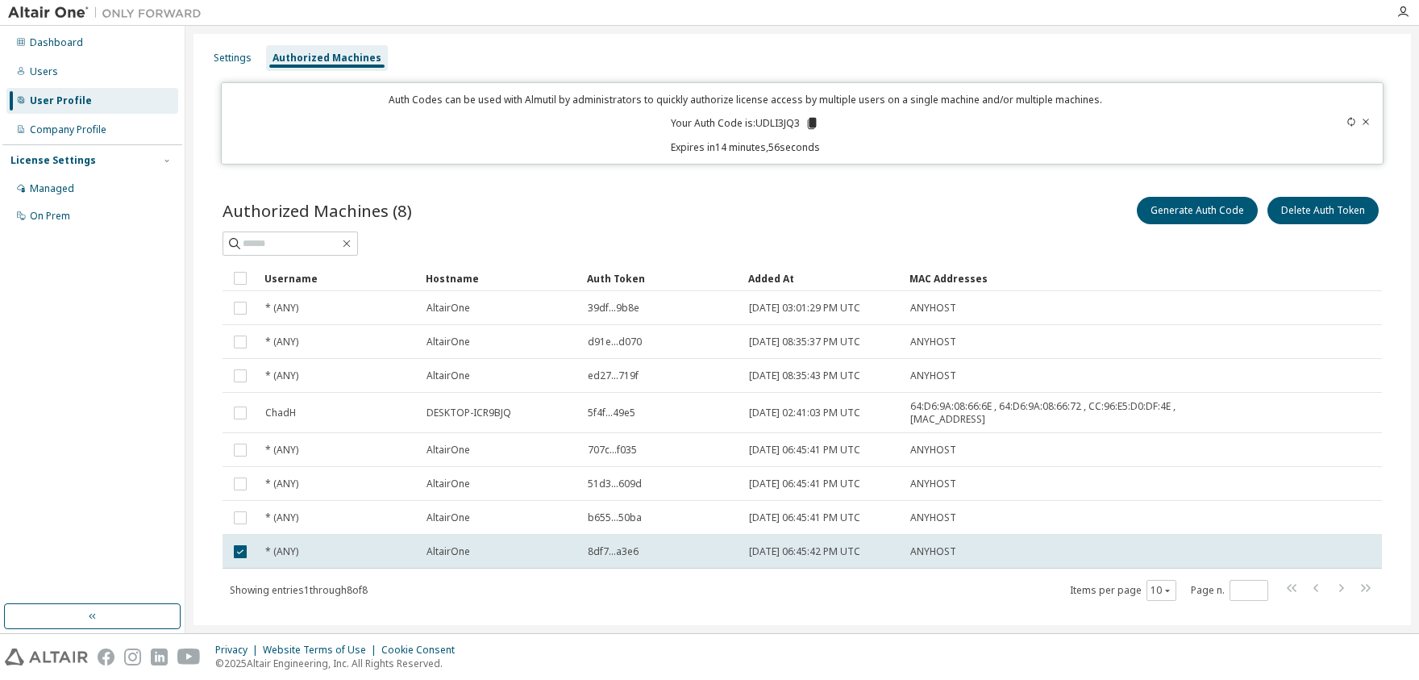
click at [776, 123] on p "Your Auth Code is: UDLI3JQ3" at bounding box center [745, 123] width 148 height 15
click at [811, 123] on icon at bounding box center [812, 123] width 9 height 11
click at [1346, 117] on icon at bounding box center [1351, 122] width 10 height 10
click at [1346, 118] on icon at bounding box center [1351, 122] width 10 height 10
click at [808, 122] on icon at bounding box center [812, 123] width 9 height 11
